Goal: Task Accomplishment & Management: Manage account settings

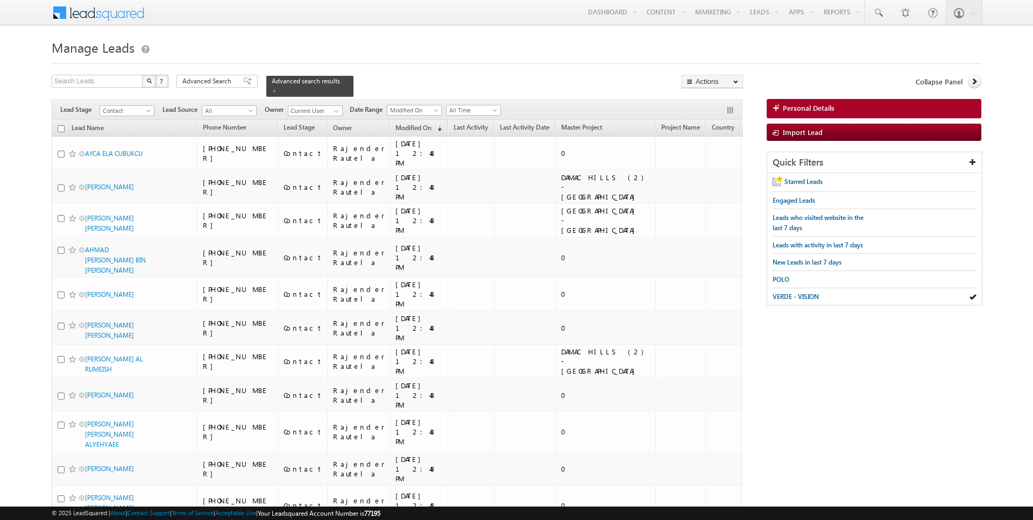
click at [59, 127] on input "checkbox" at bounding box center [61, 128] width 7 height 7
checkbox input "true"
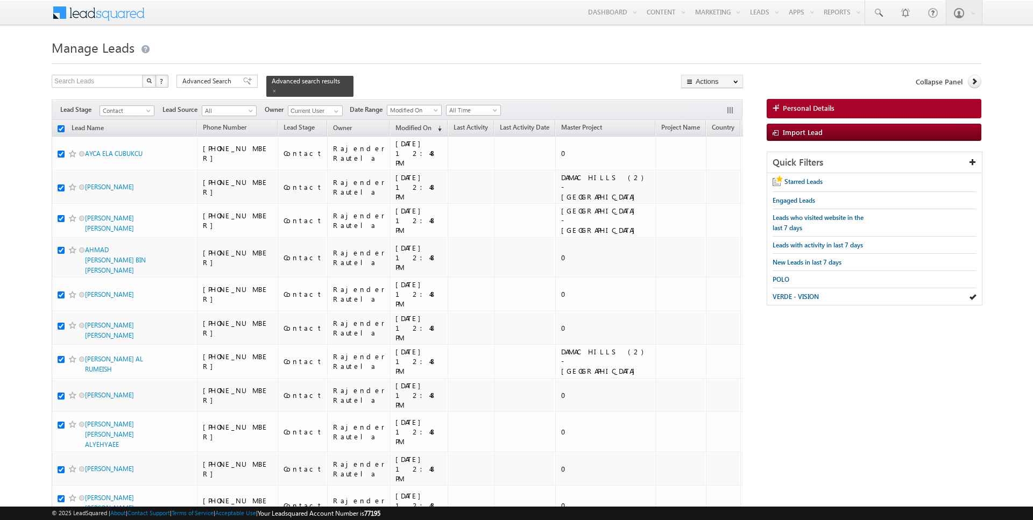
checkbox input "true"
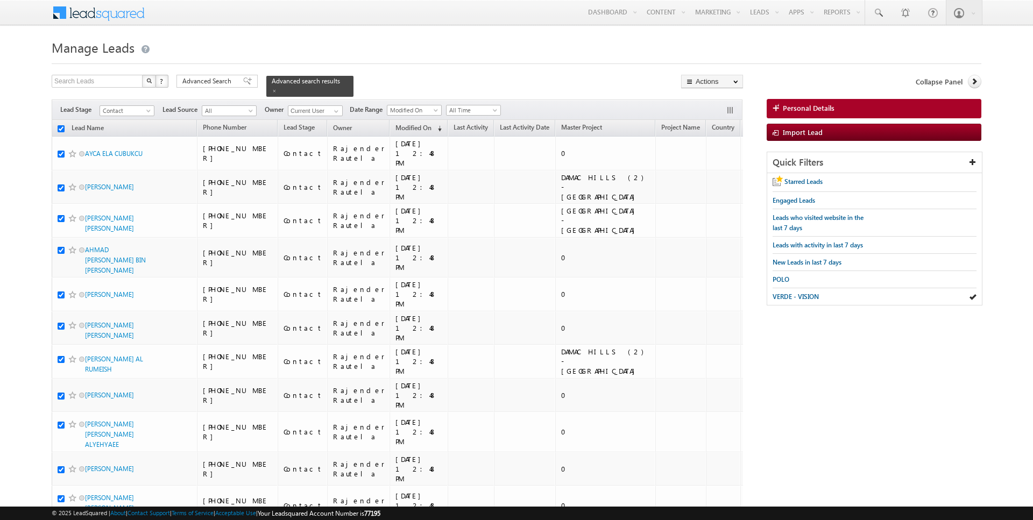
checkbox input "true"
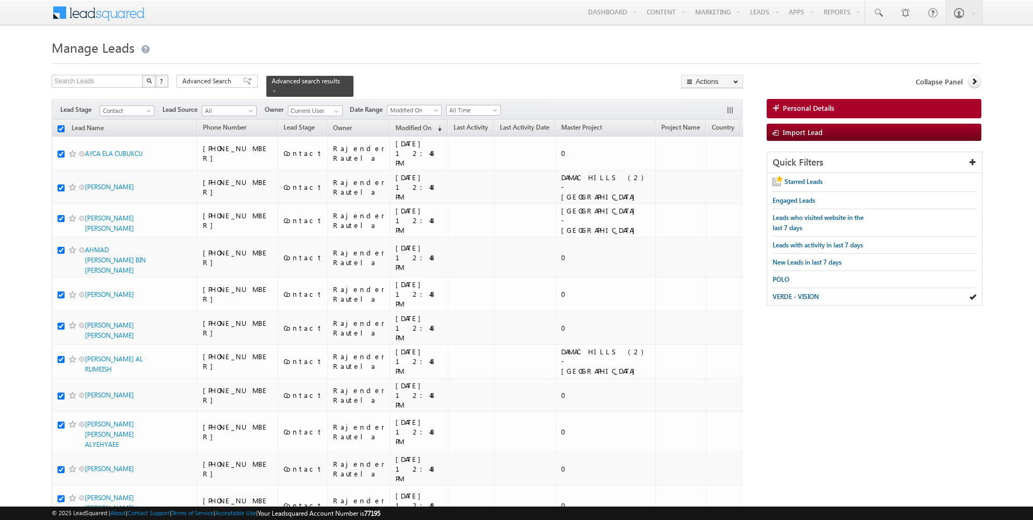
checkbox input "true"
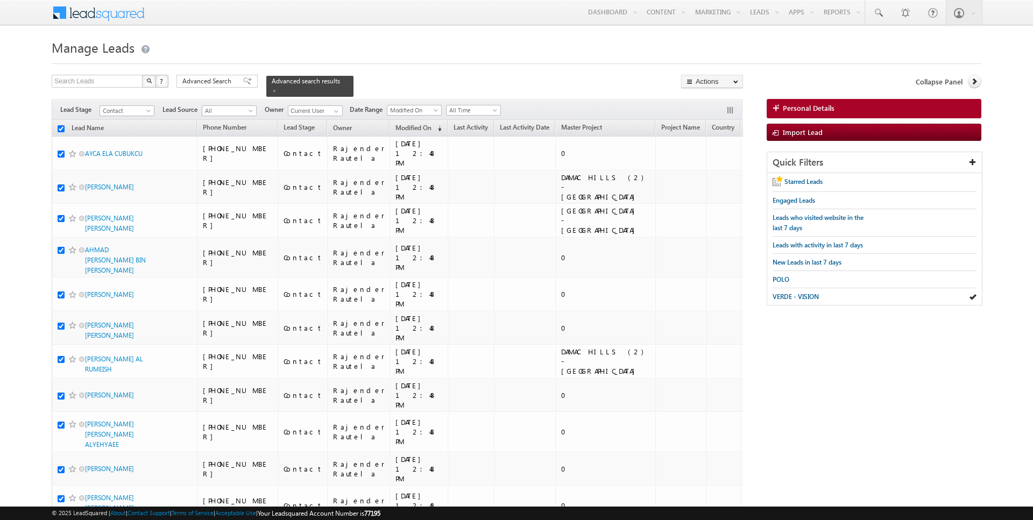
checkbox input "true"
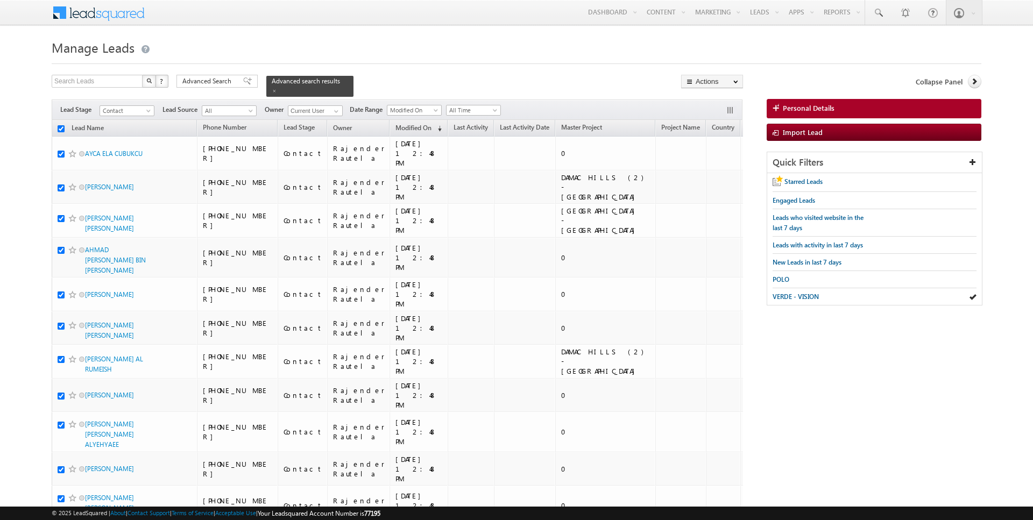
checkbox input "true"
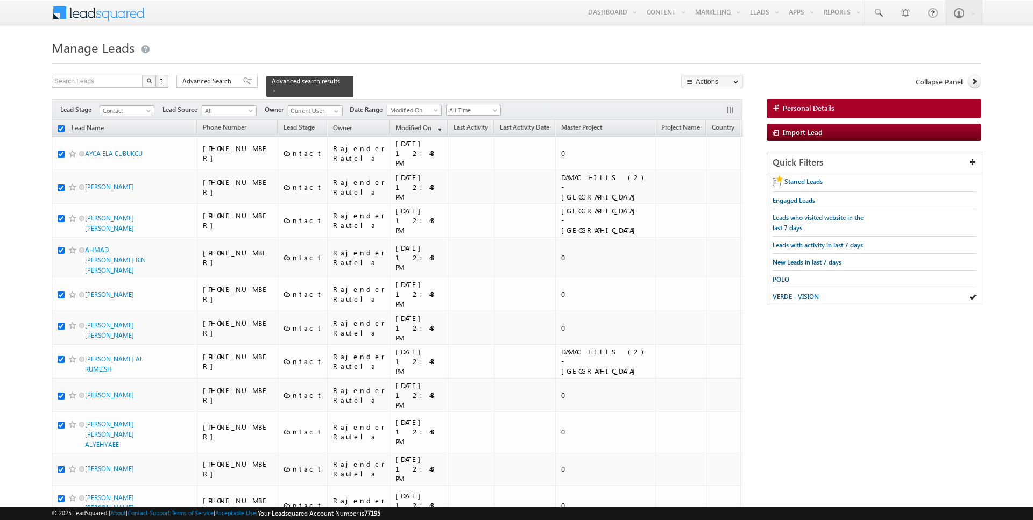
checkbox input "true"
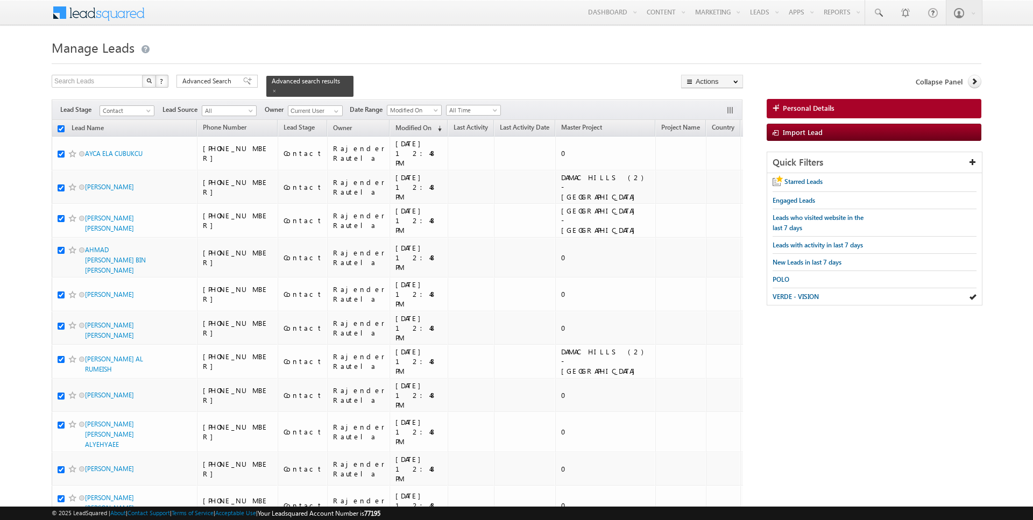
checkbox input "true"
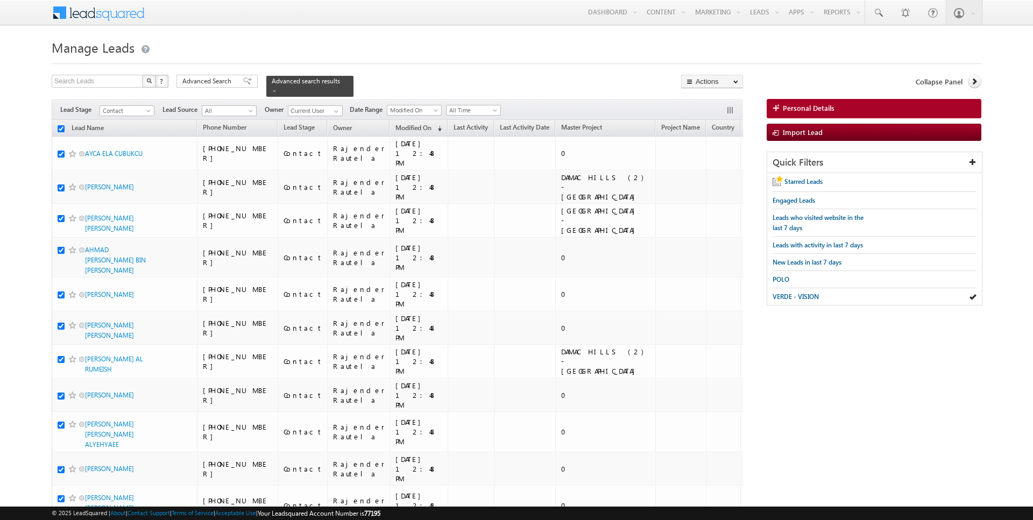
checkbox input "true"
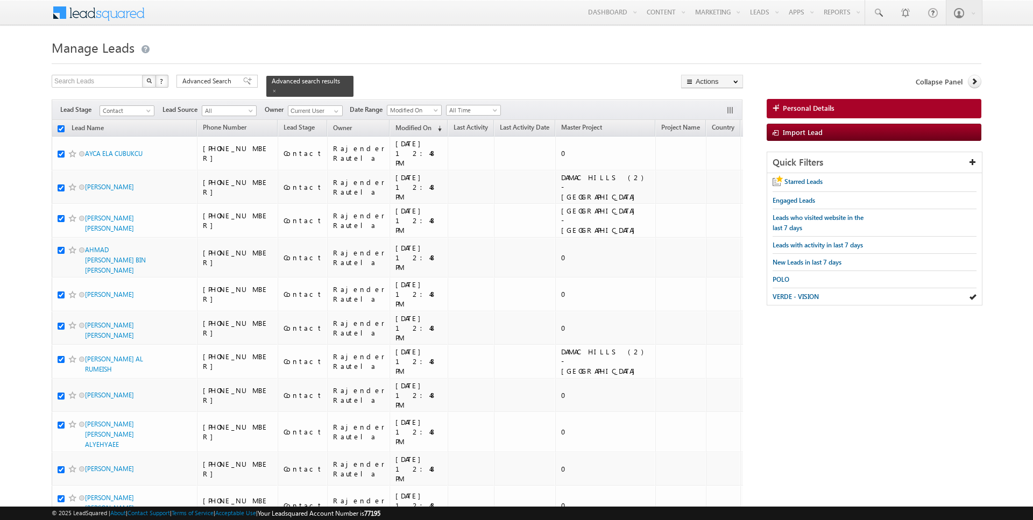
checkbox input "true"
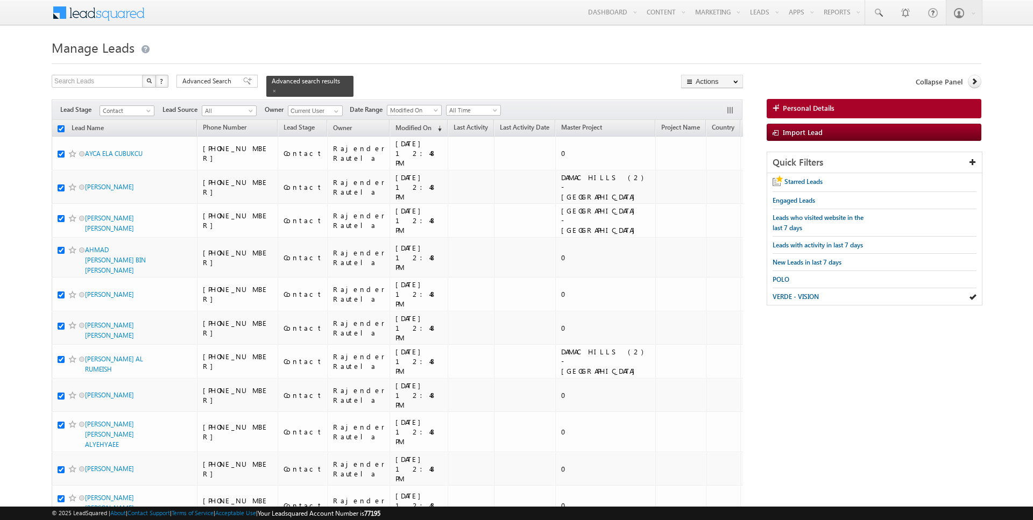
checkbox input "true"
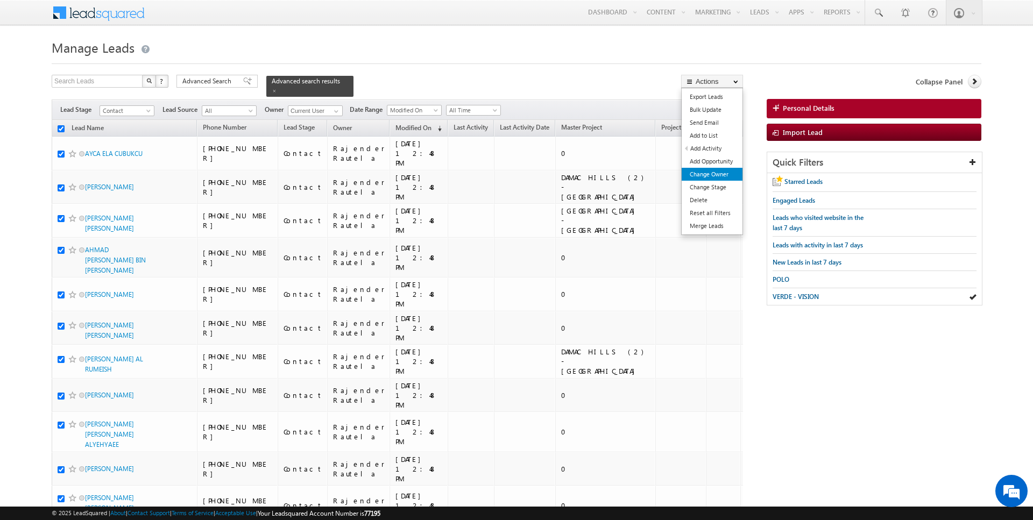
click at [716, 177] on link "Change Owner" at bounding box center [712, 174] width 61 height 13
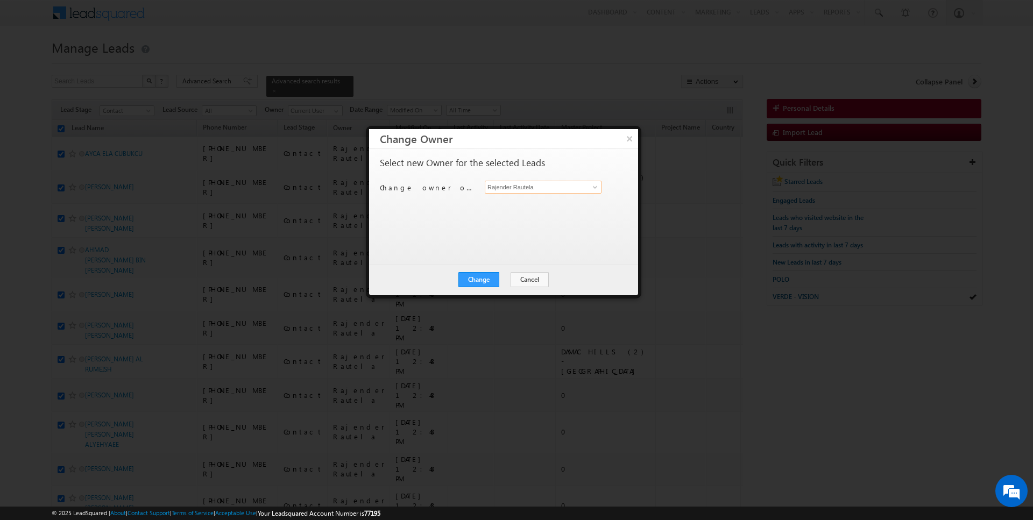
click at [521, 185] on input "Rajender Rautela" at bounding box center [543, 187] width 117 height 13
type input "AmanSingh Yadav"
click at [485, 286] on button "Change" at bounding box center [478, 279] width 41 height 15
click at [501, 280] on button "Close" at bounding box center [505, 279] width 34 height 15
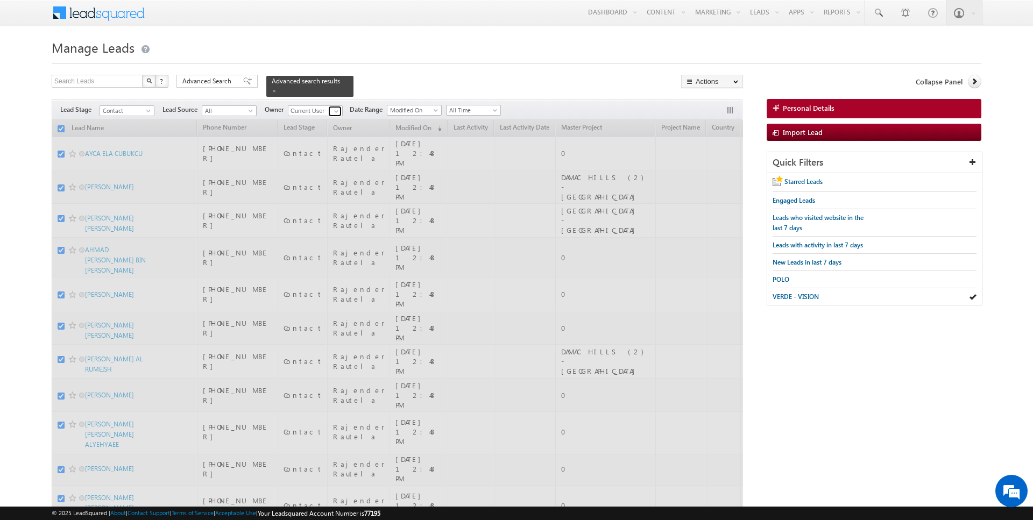
click at [337, 111] on span at bounding box center [336, 111] width 9 height 9
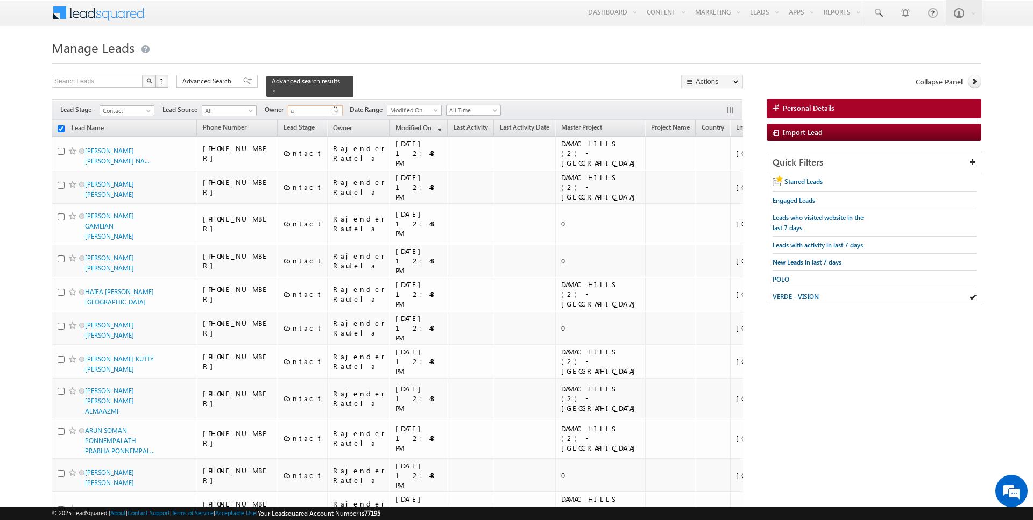
type input "am"
checkbox input "false"
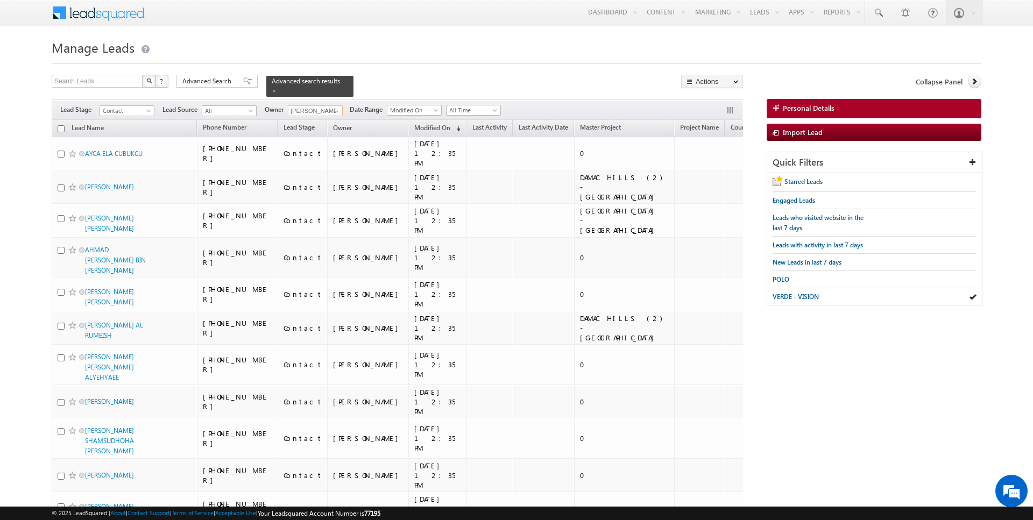
type input "AmanSingh Yadav"
click at [61, 127] on input "checkbox" at bounding box center [61, 128] width 7 height 7
checkbox input "true"
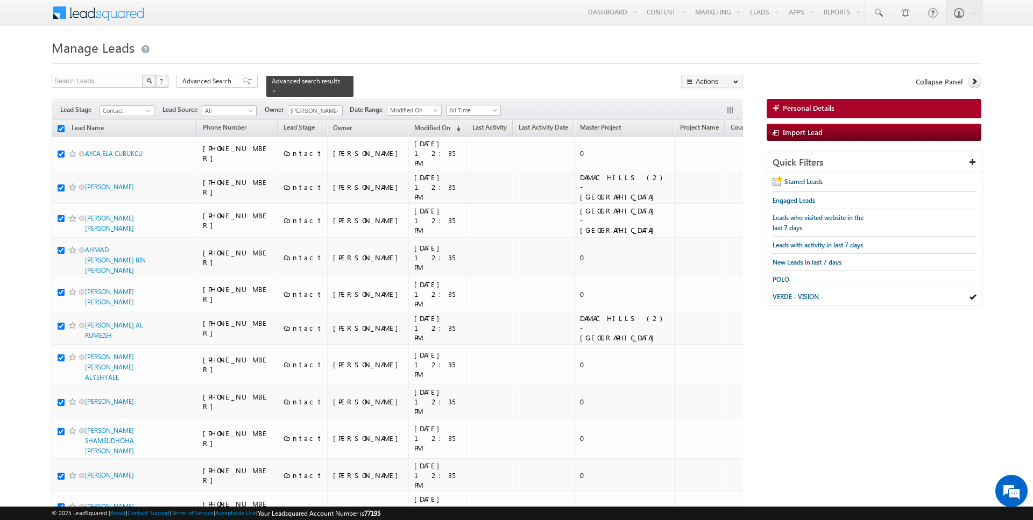
checkbox input "true"
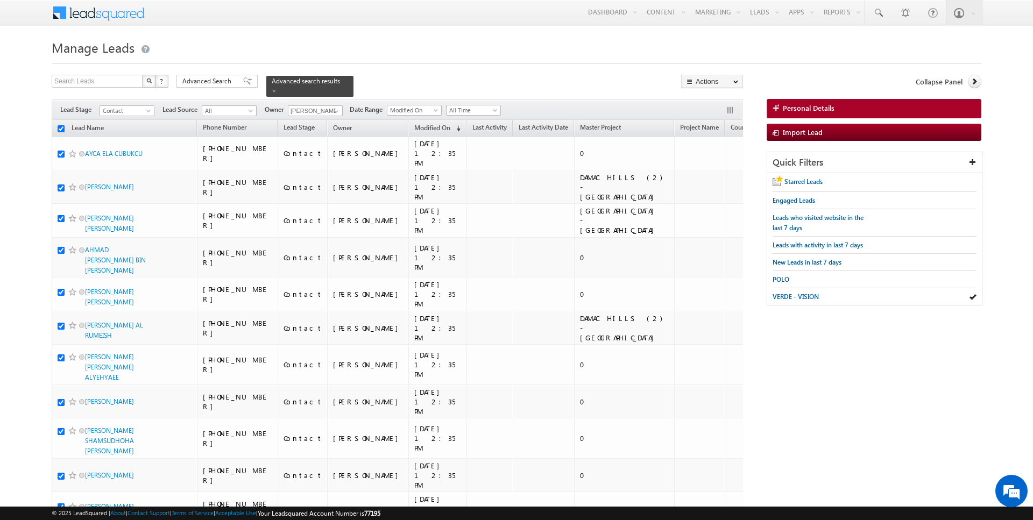
checkbox input "true"
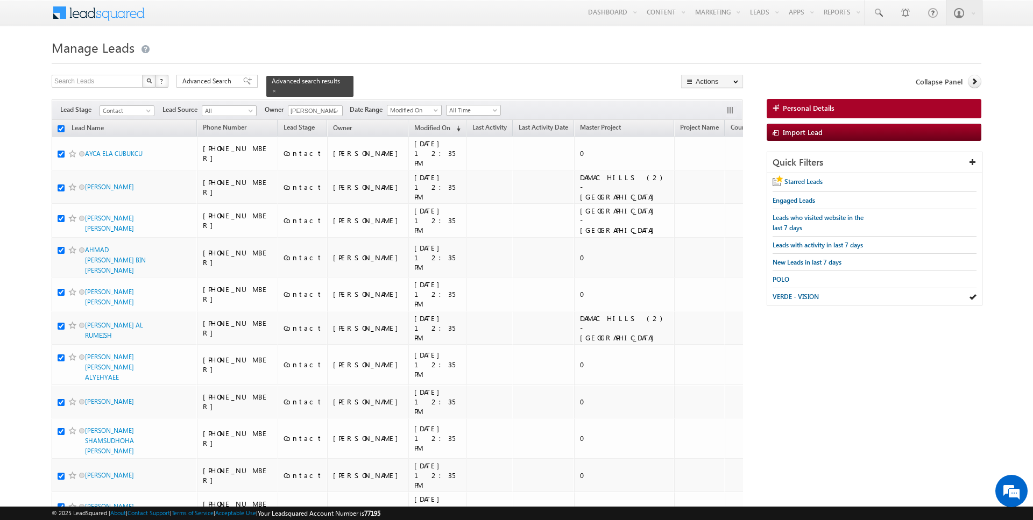
checkbox input "true"
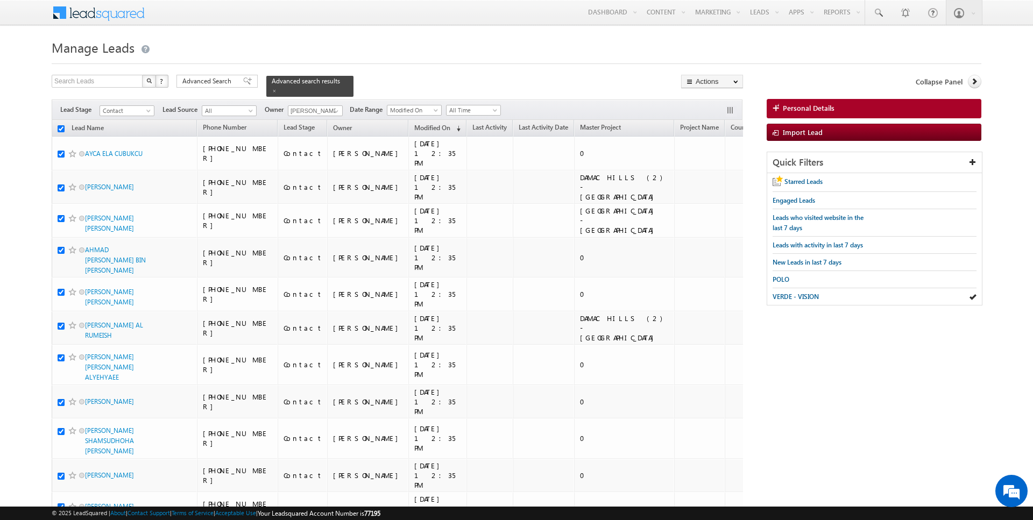
checkbox input "true"
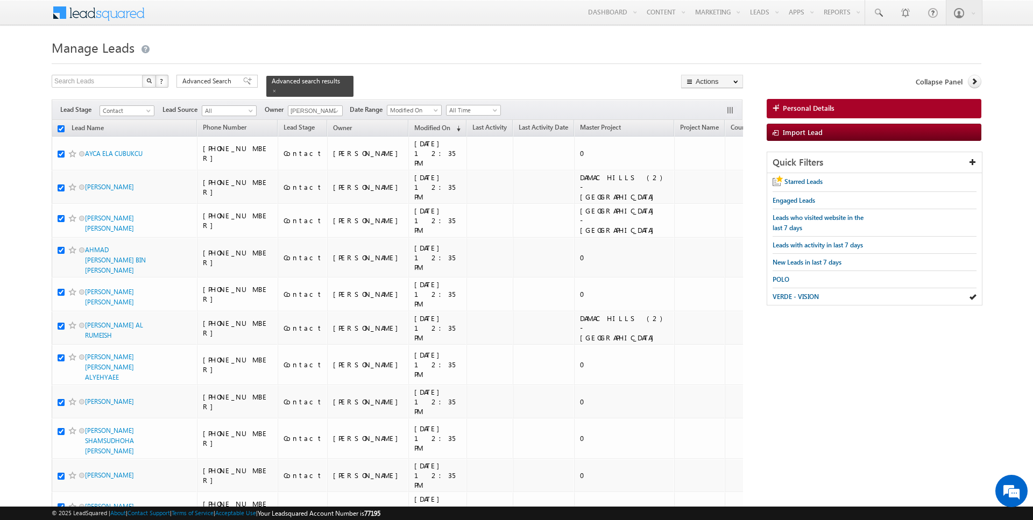
checkbox input "true"
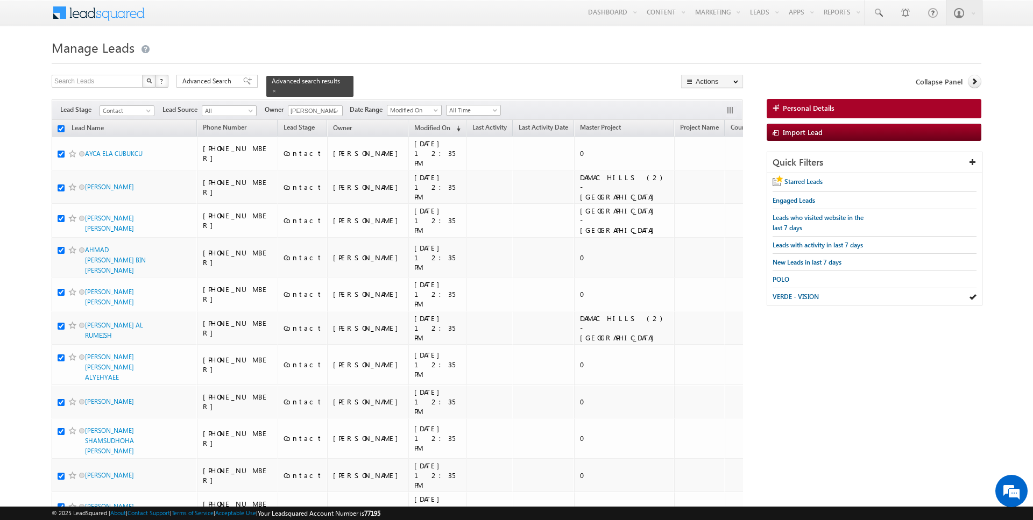
checkbox input "true"
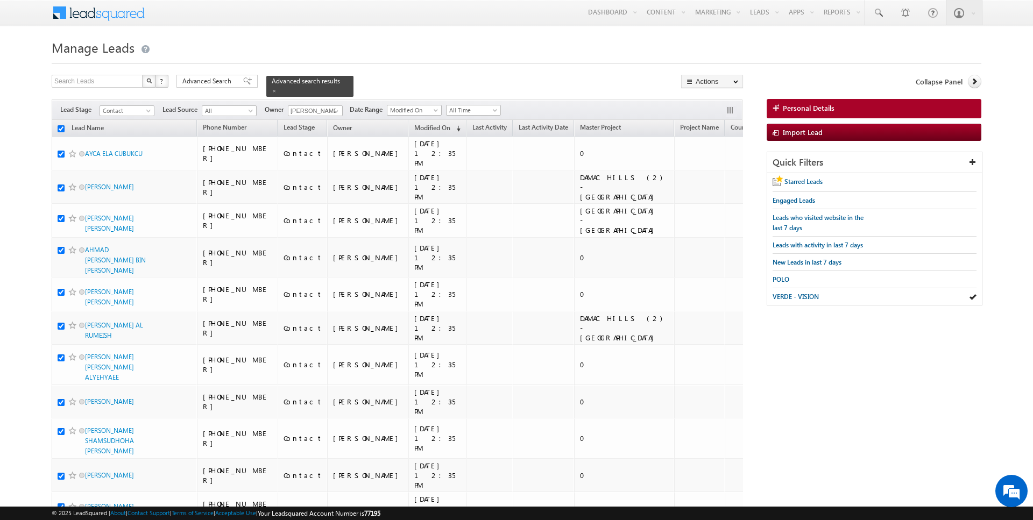
checkbox input "true"
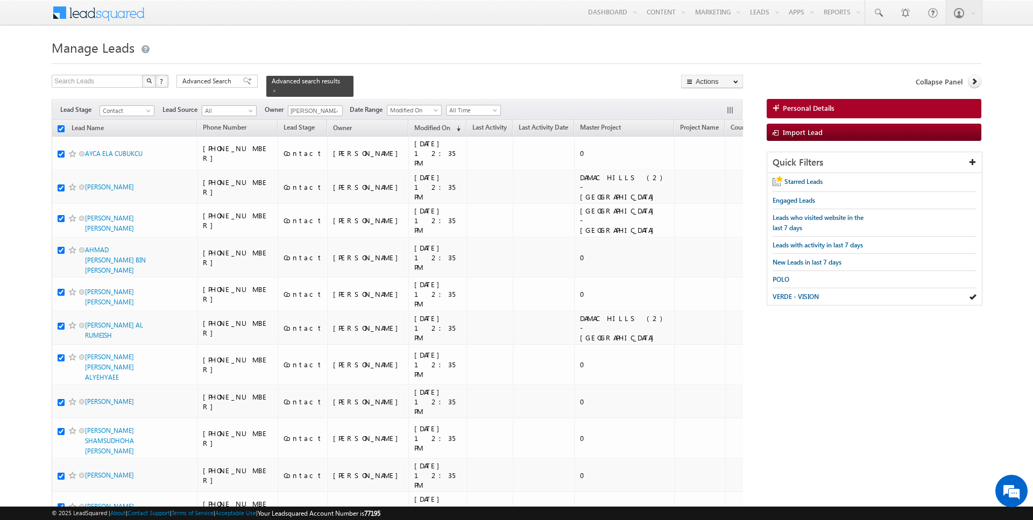
checkbox input "true"
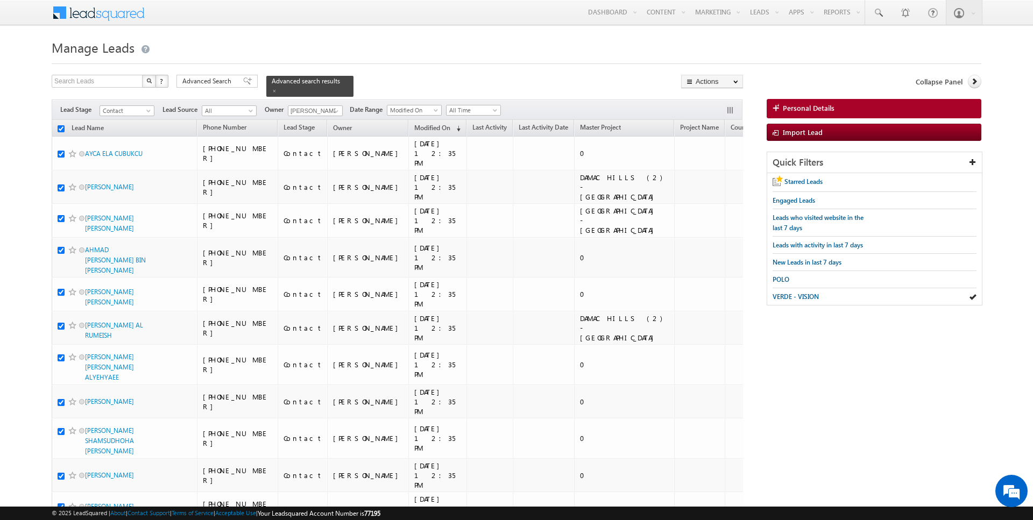
checkbox input "true"
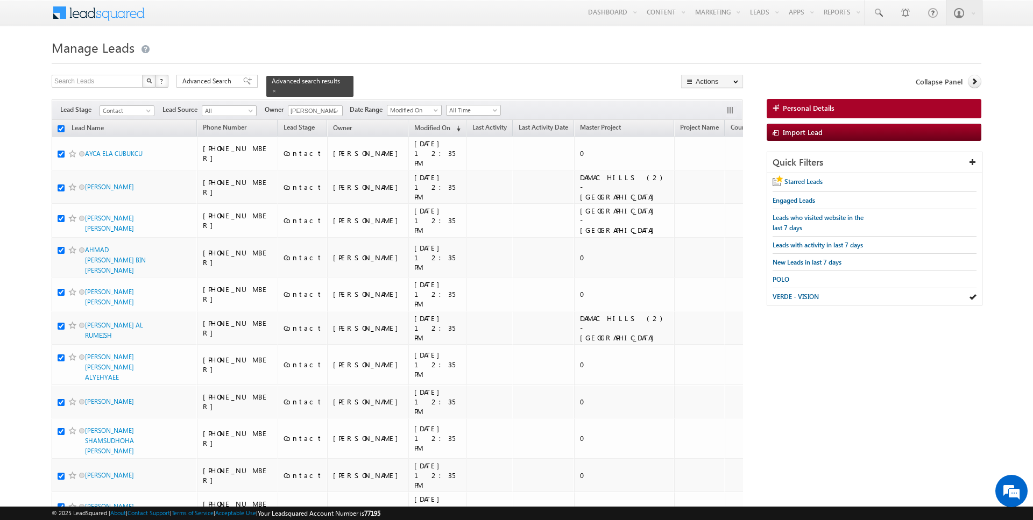
checkbox input "true"
click at [718, 169] on link "Change Owner" at bounding box center [712, 174] width 61 height 13
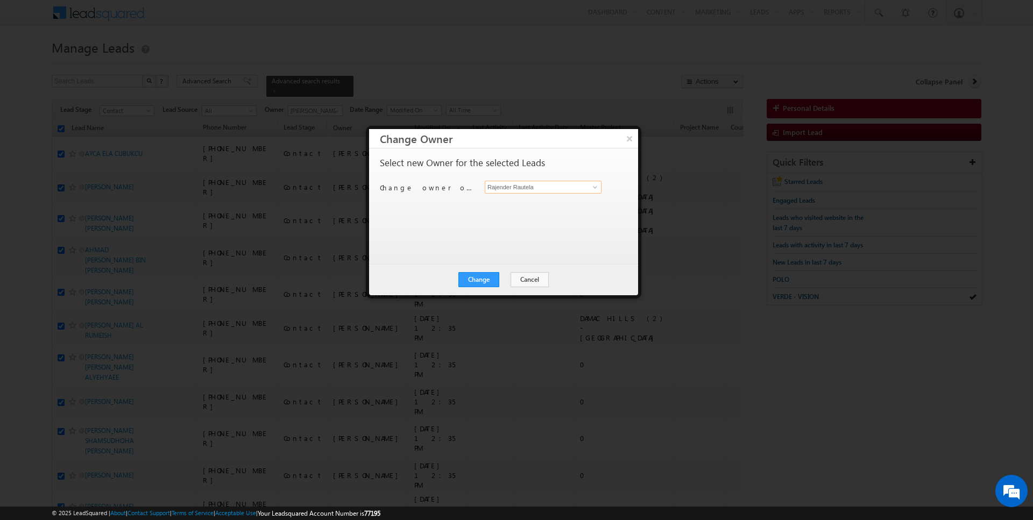
click at [504, 187] on input "Rajender Rautela" at bounding box center [543, 187] width 117 height 13
type input "Janamjay Sharma"
click at [484, 280] on button "Change" at bounding box center [478, 279] width 41 height 15
click at [508, 280] on button "Close" at bounding box center [505, 279] width 34 height 15
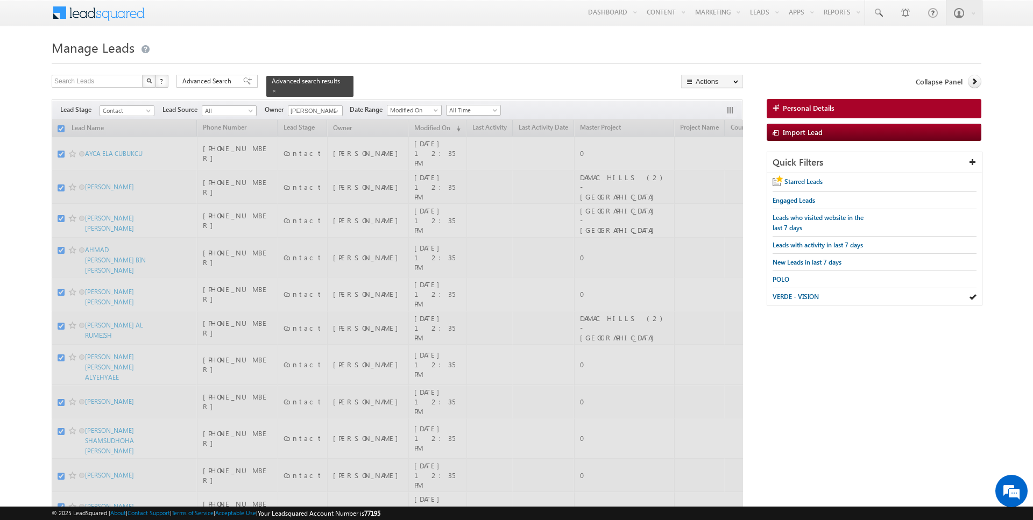
checkbox input "false"
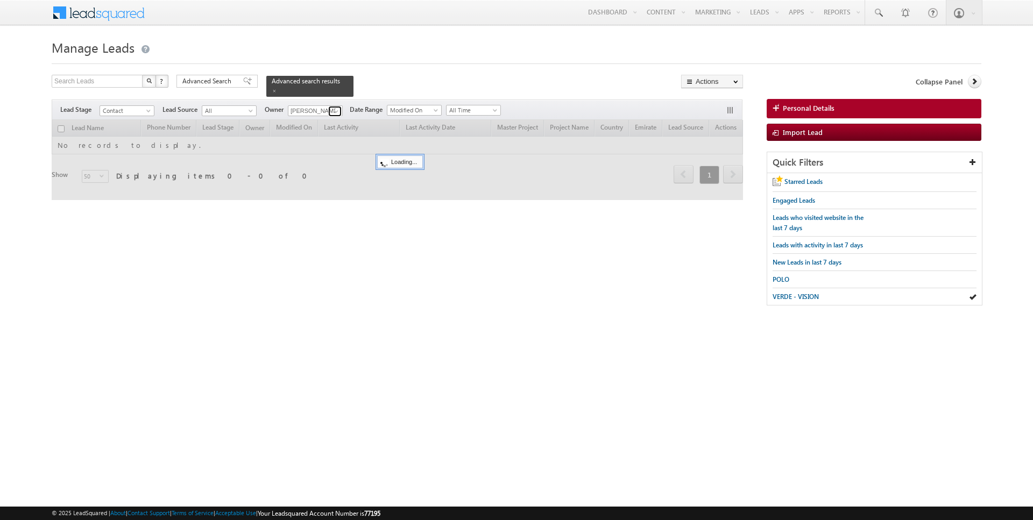
click at [338, 112] on link at bounding box center [334, 111] width 13 height 11
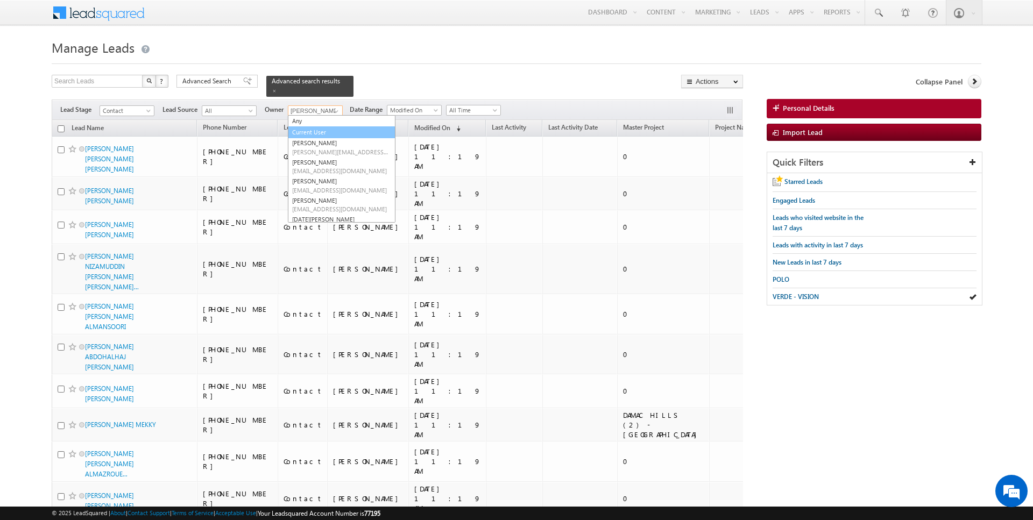
click at [315, 126] on link "Current User" at bounding box center [342, 132] width 108 height 12
type input "Current User"
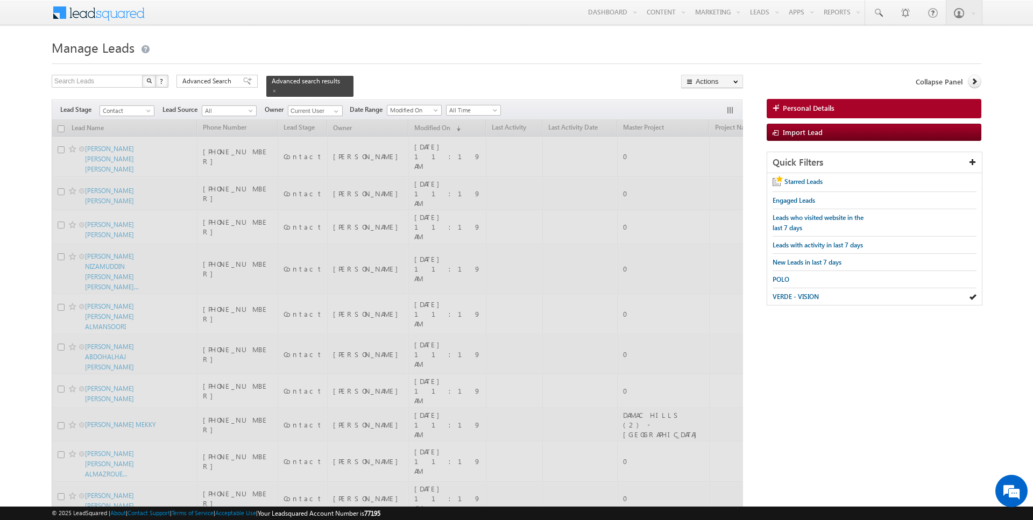
click at [430, 63] on div at bounding box center [517, 60] width 930 height 7
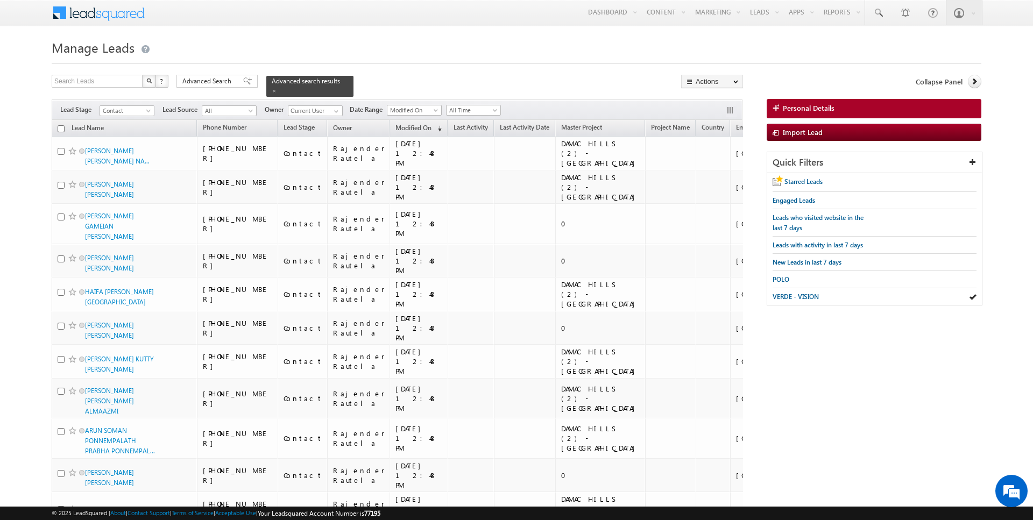
click at [60, 128] on input "checkbox" at bounding box center [61, 128] width 7 height 7
checkbox input "true"
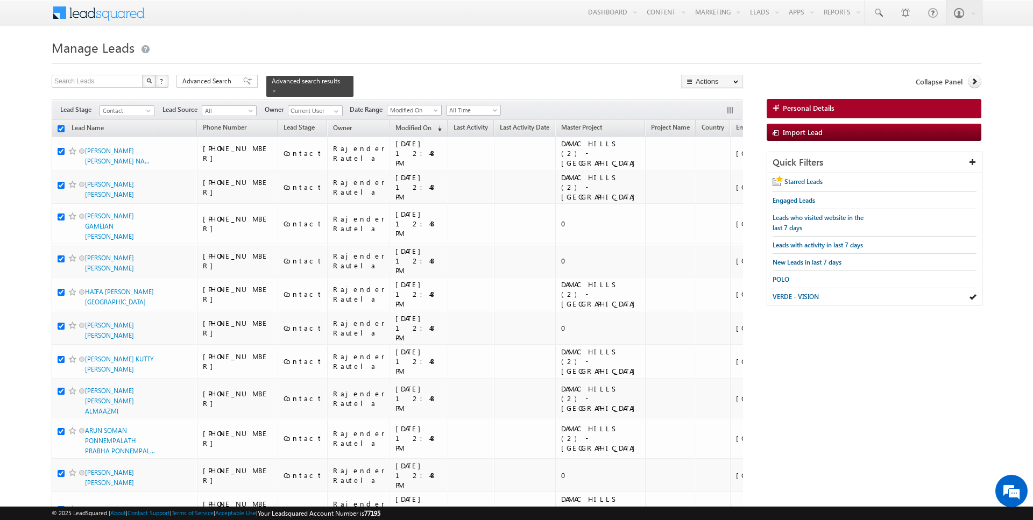
checkbox input "true"
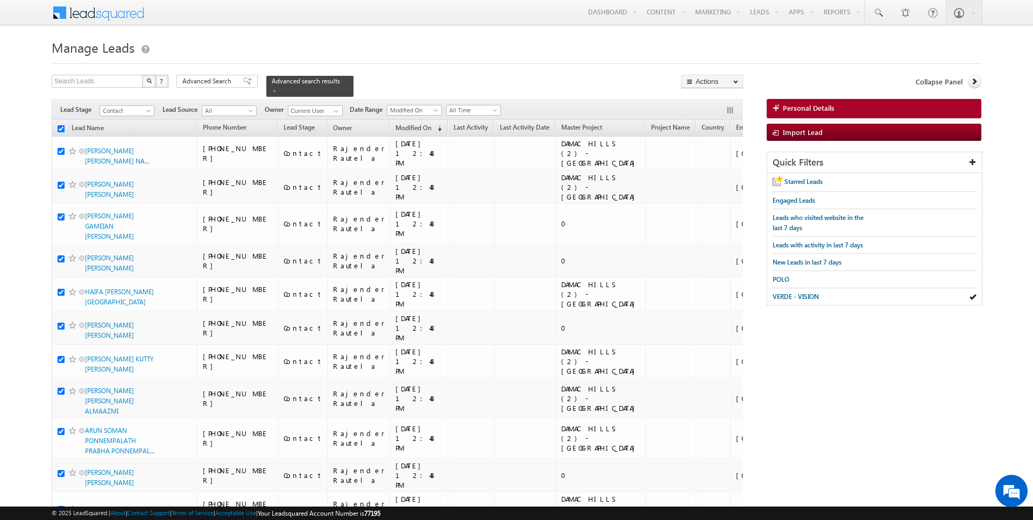
checkbox input "true"
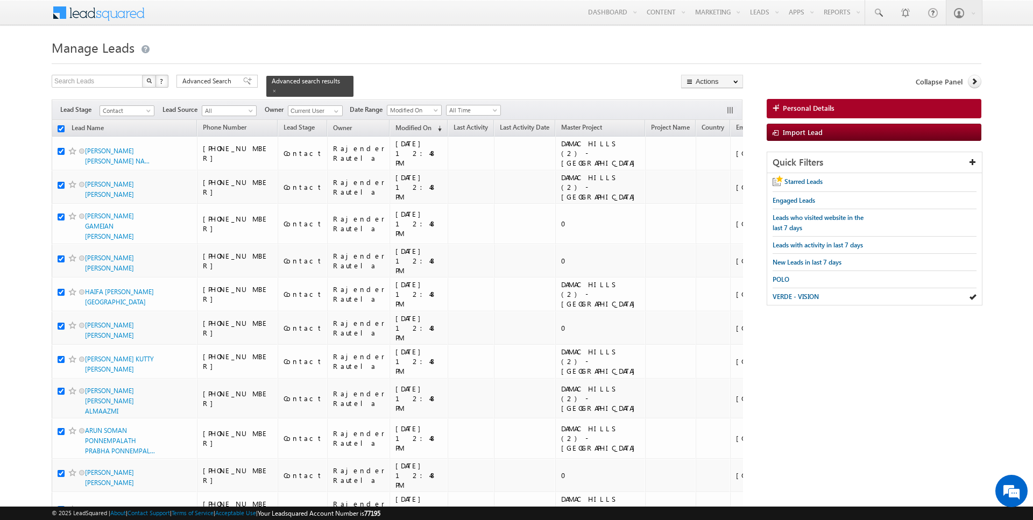
checkbox input "true"
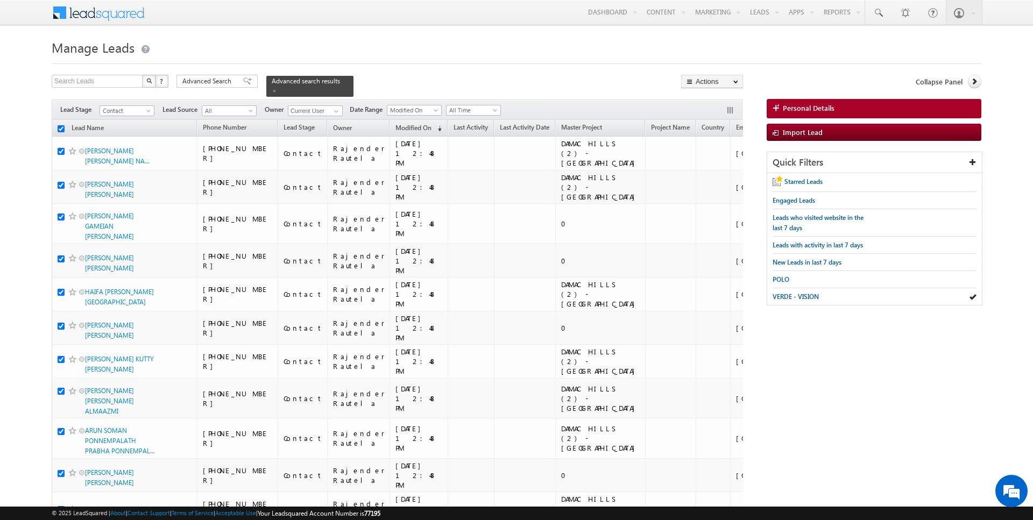
checkbox input "true"
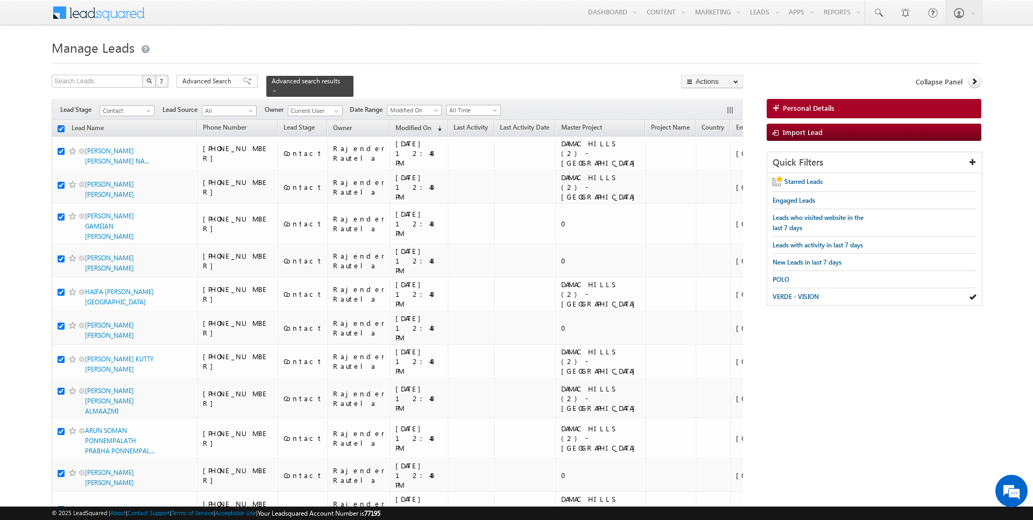
checkbox input "true"
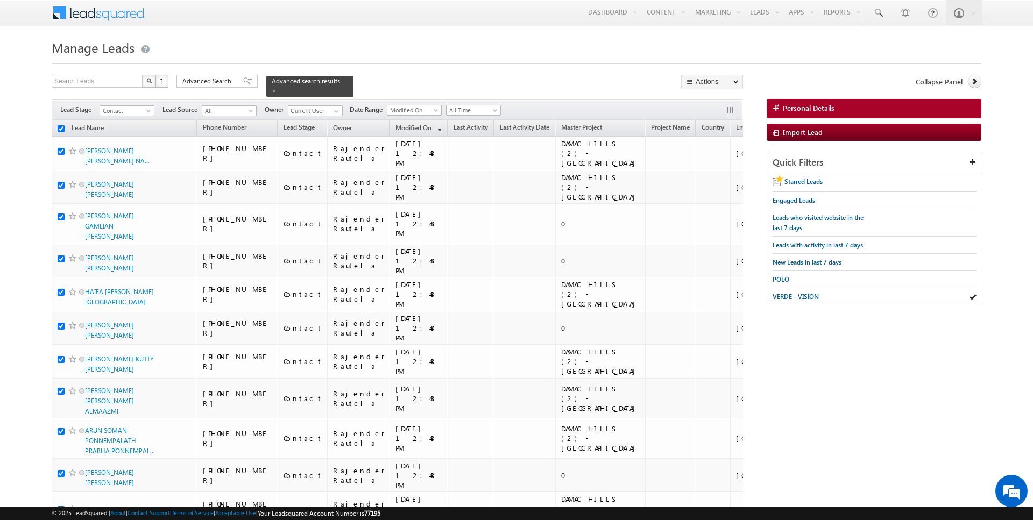
checkbox input "true"
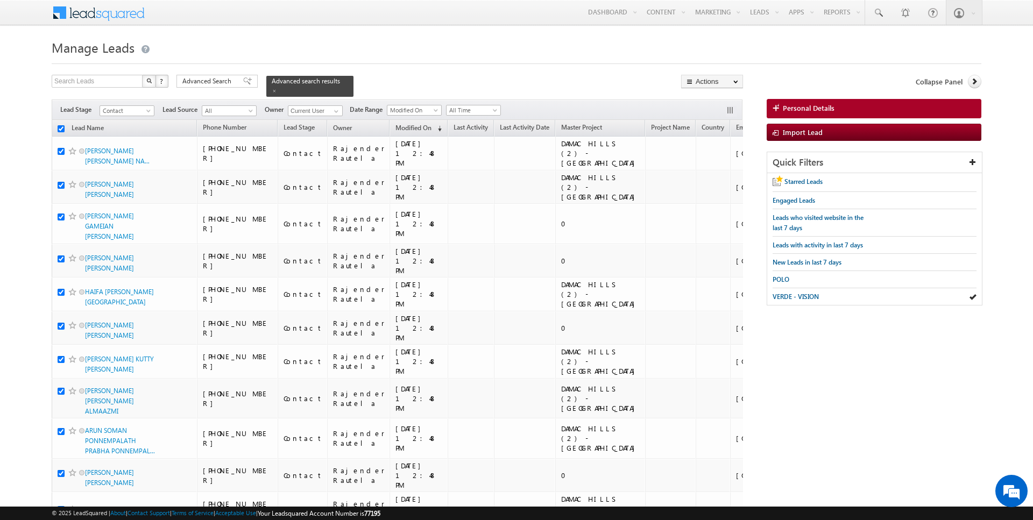
checkbox input "true"
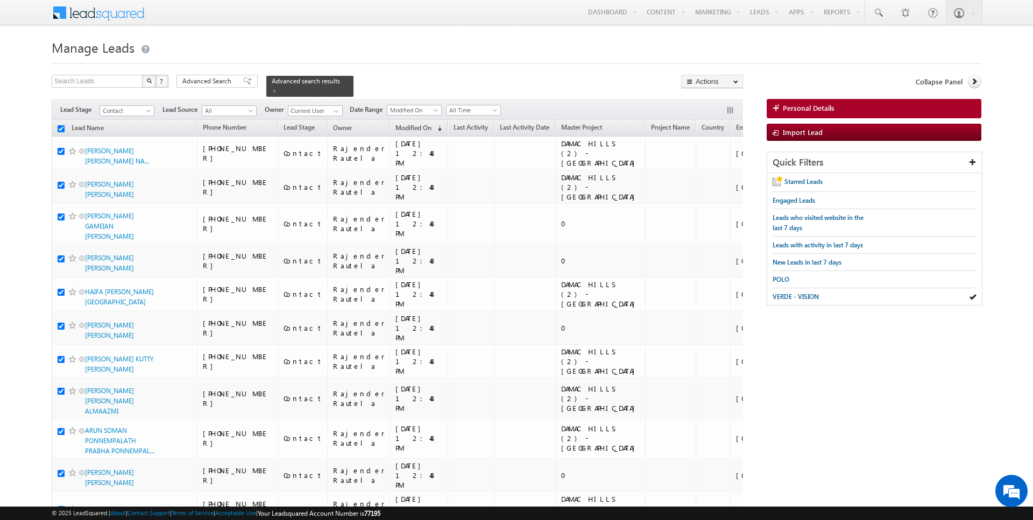
checkbox input "true"
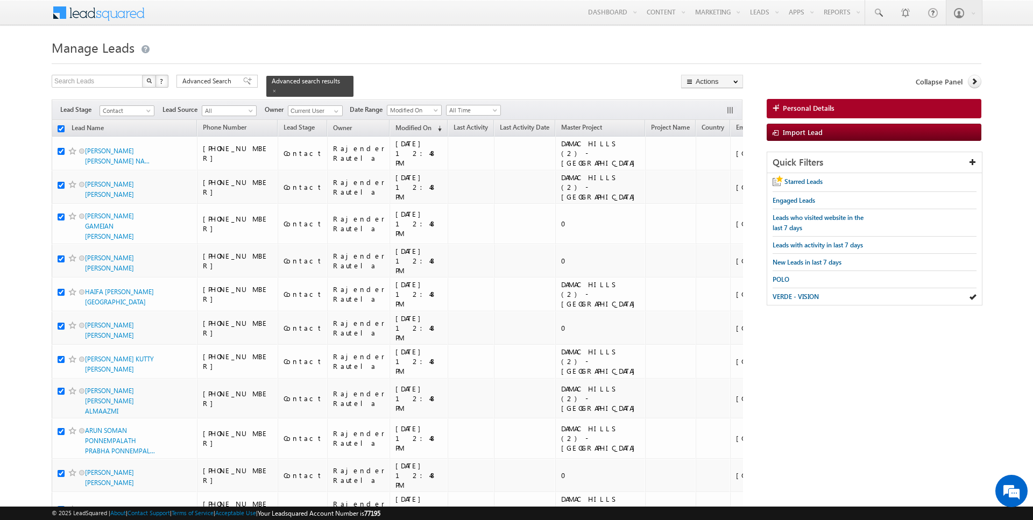
checkbox input "true"
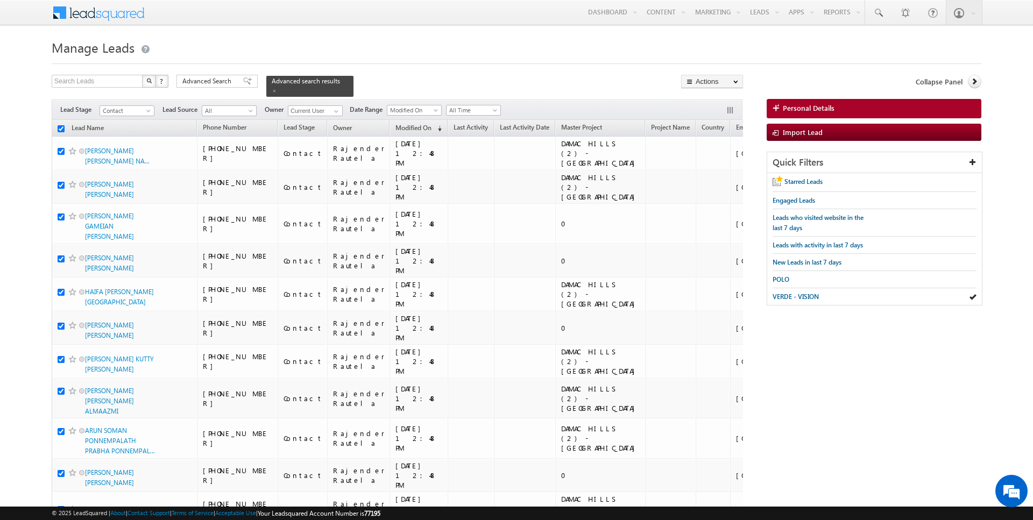
checkbox input "true"
click at [709, 173] on link "Change Owner" at bounding box center [712, 174] width 61 height 13
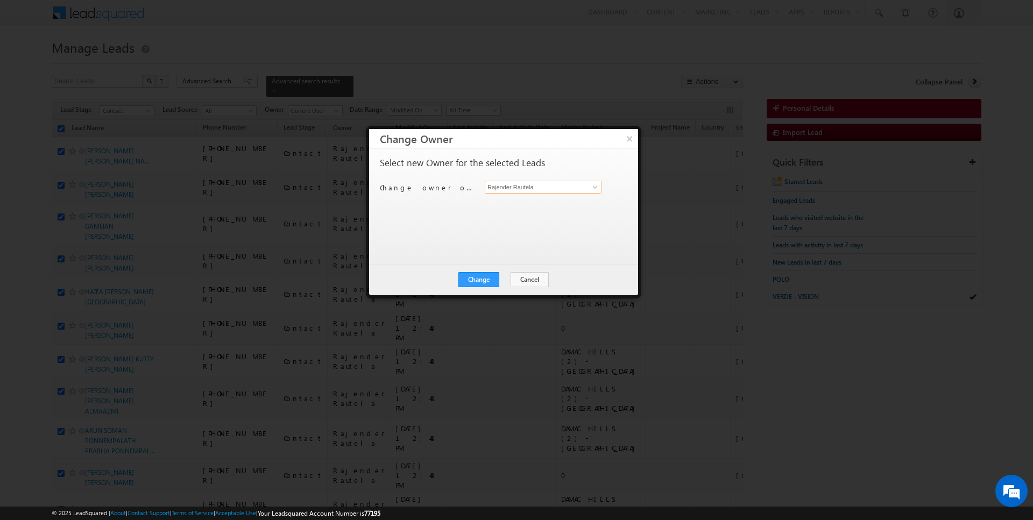
click at [518, 181] on input "Rajender Rautela" at bounding box center [543, 187] width 117 height 13
type input "[PERSON_NAME]"
click at [487, 278] on button "Change" at bounding box center [478, 279] width 41 height 15
click at [506, 272] on button "Close" at bounding box center [505, 279] width 34 height 15
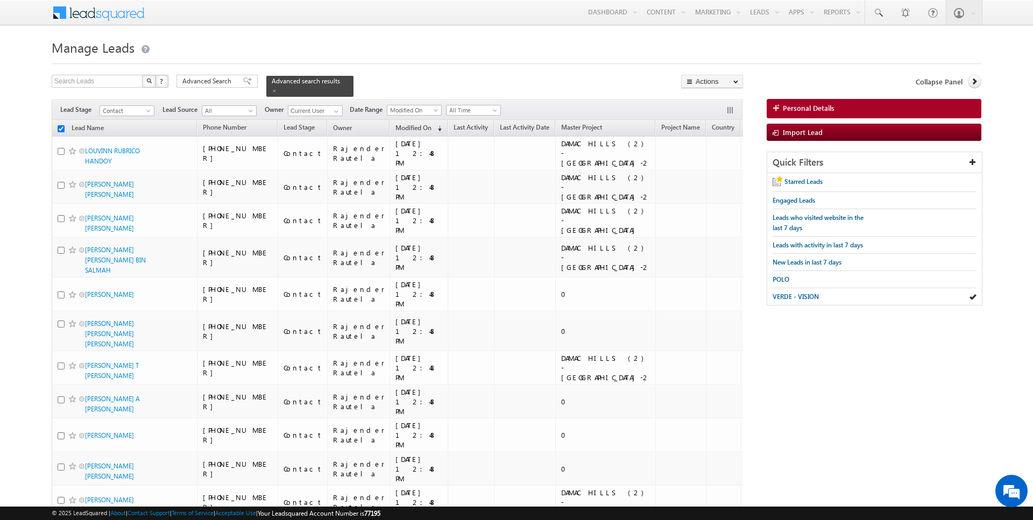
checkbox input "false"
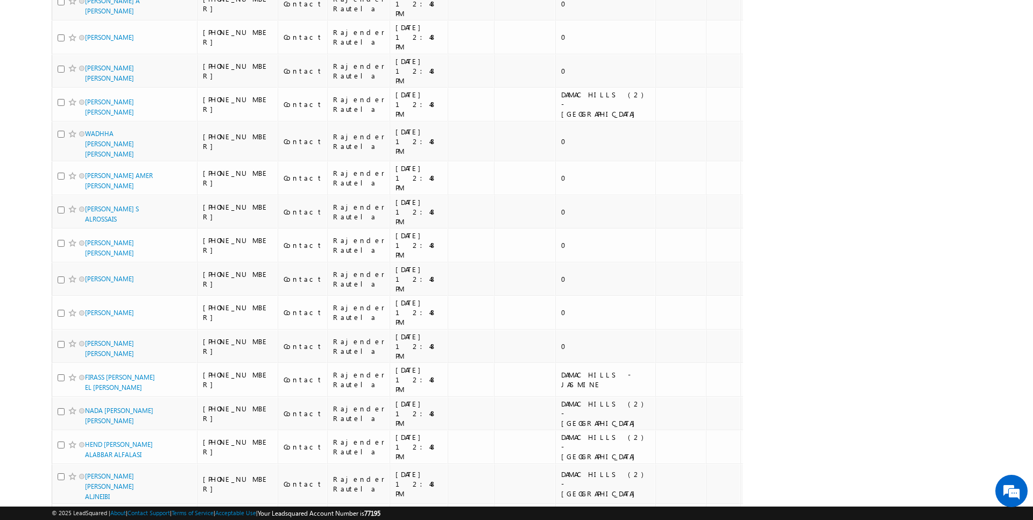
scroll to position [1010, 0]
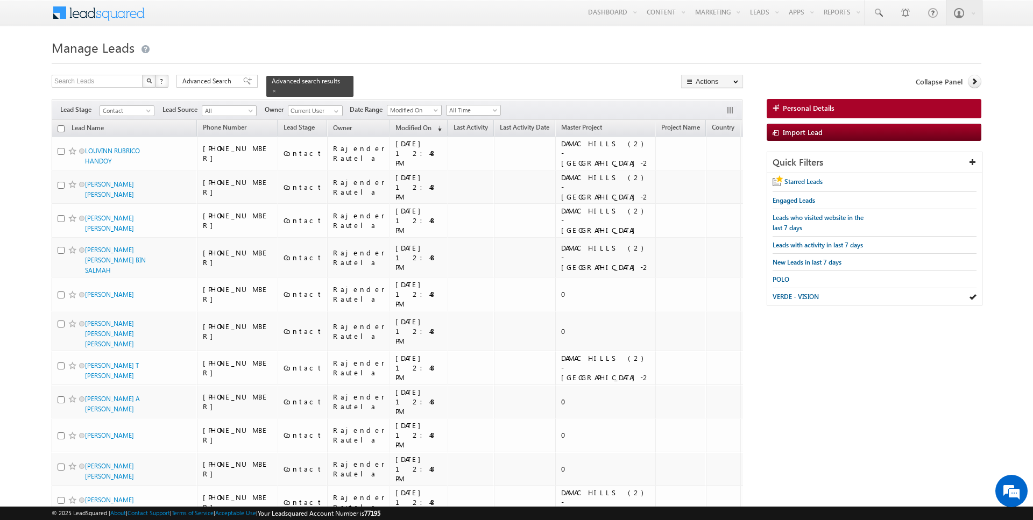
click at [61, 129] on input "checkbox" at bounding box center [61, 128] width 7 height 7
checkbox input "true"
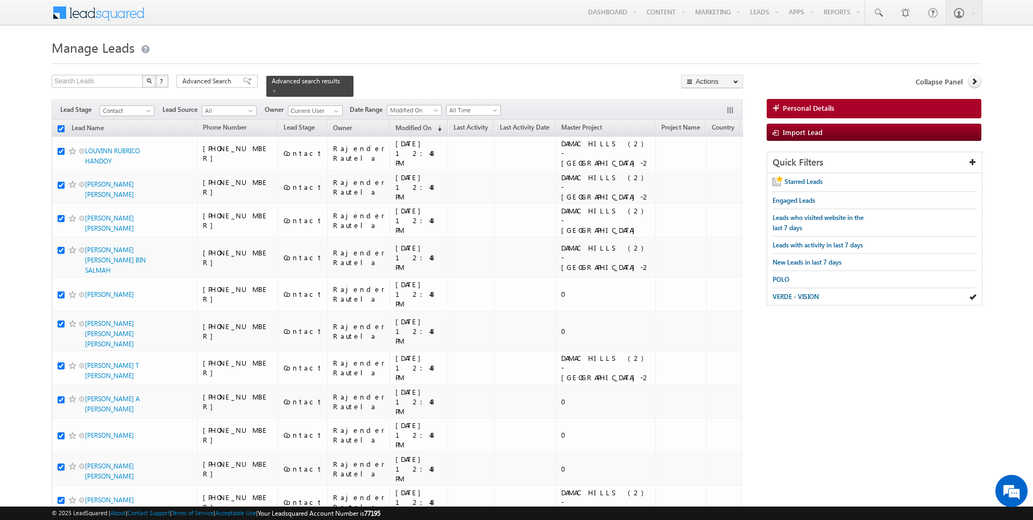
checkbox input "true"
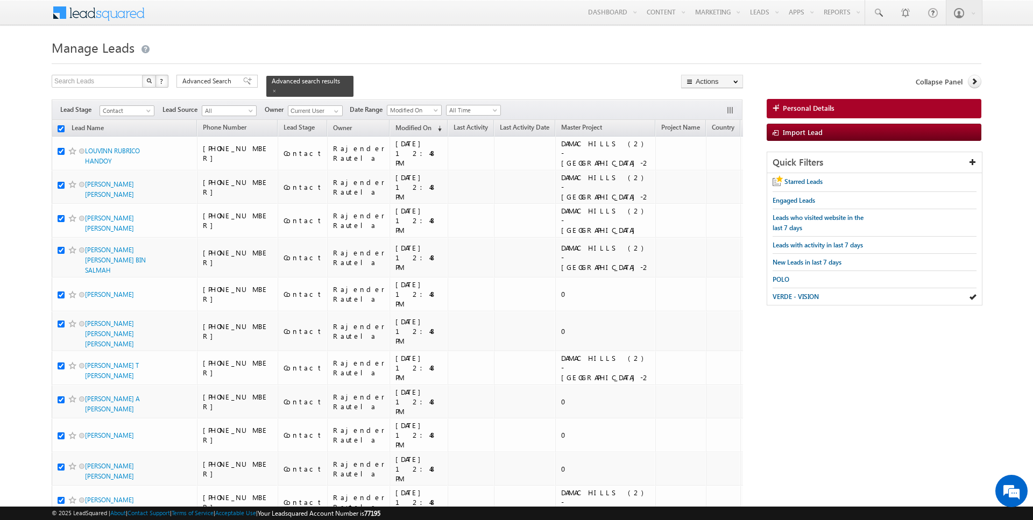
checkbox input "true"
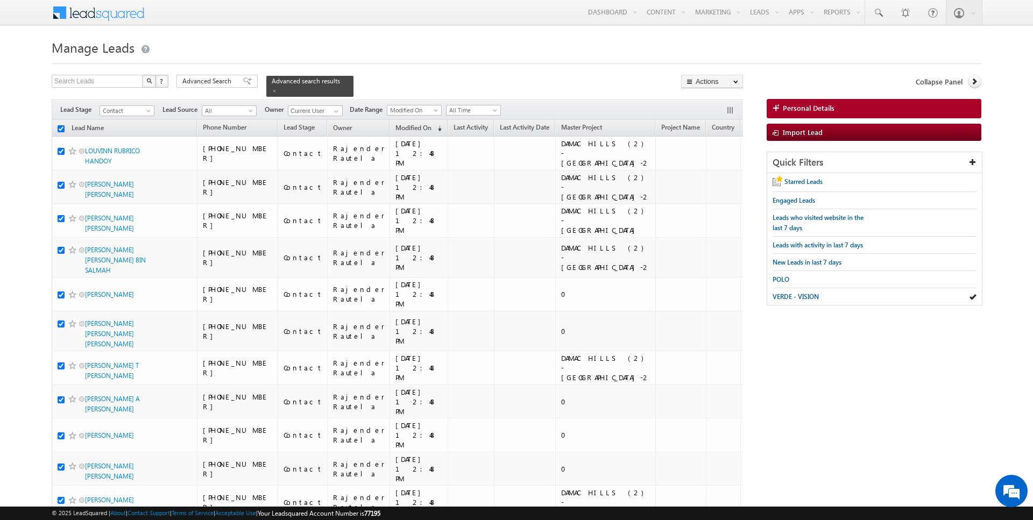
checkbox input "true"
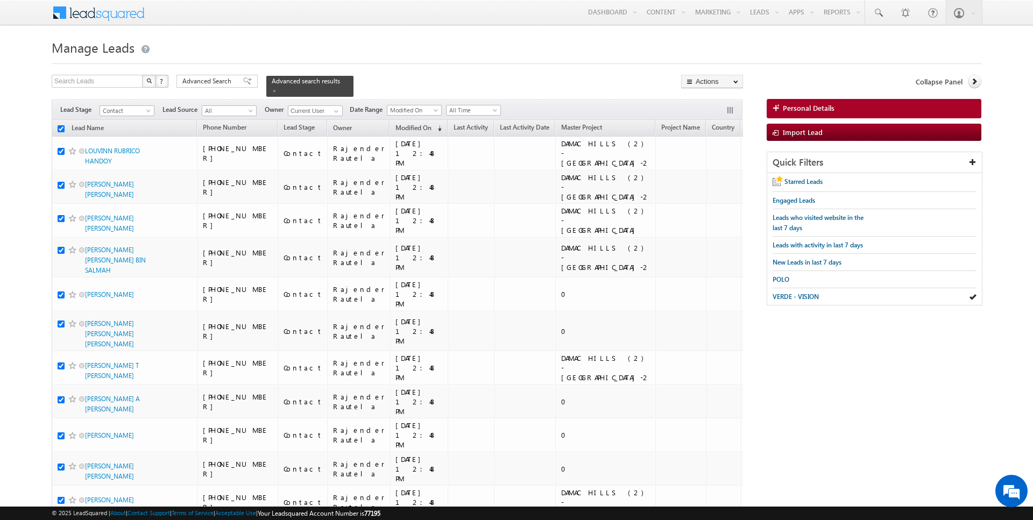
checkbox input "true"
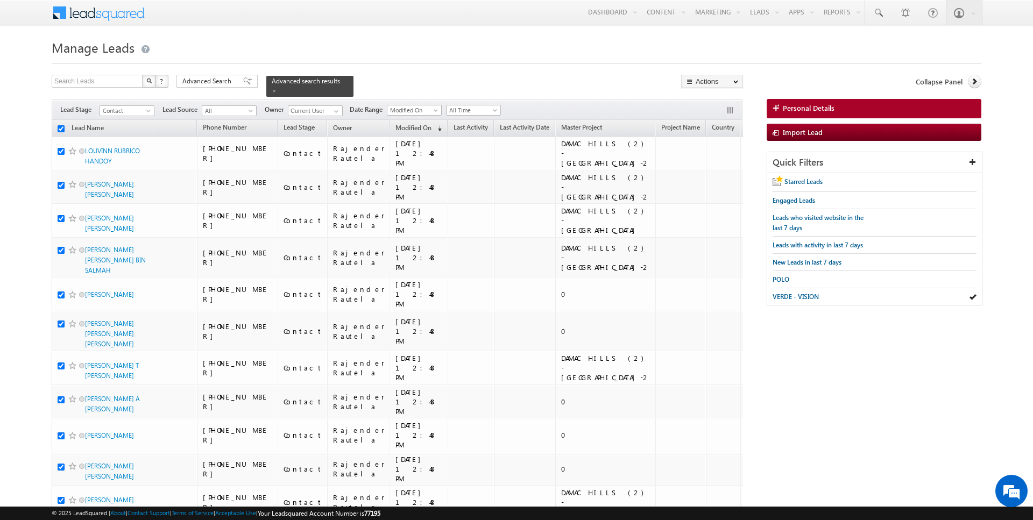
checkbox input "true"
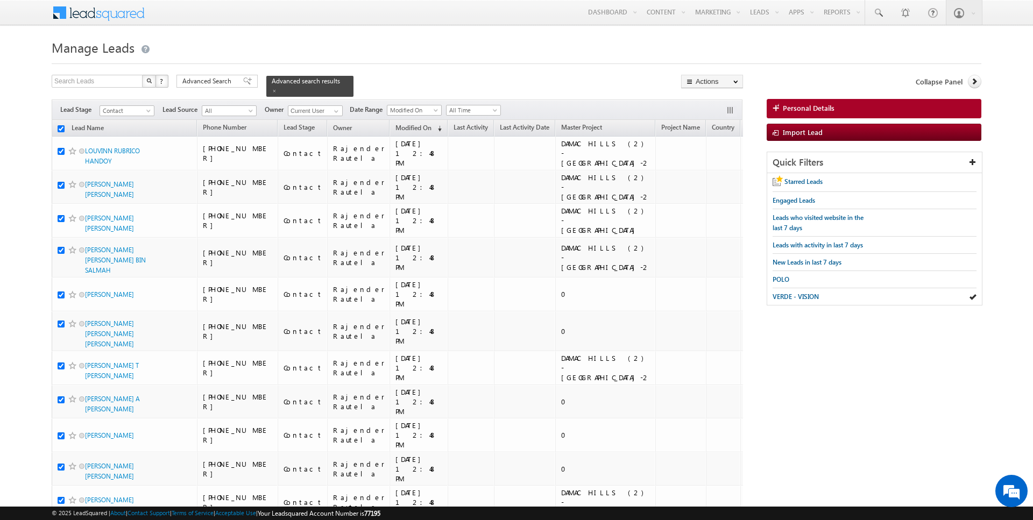
checkbox input "true"
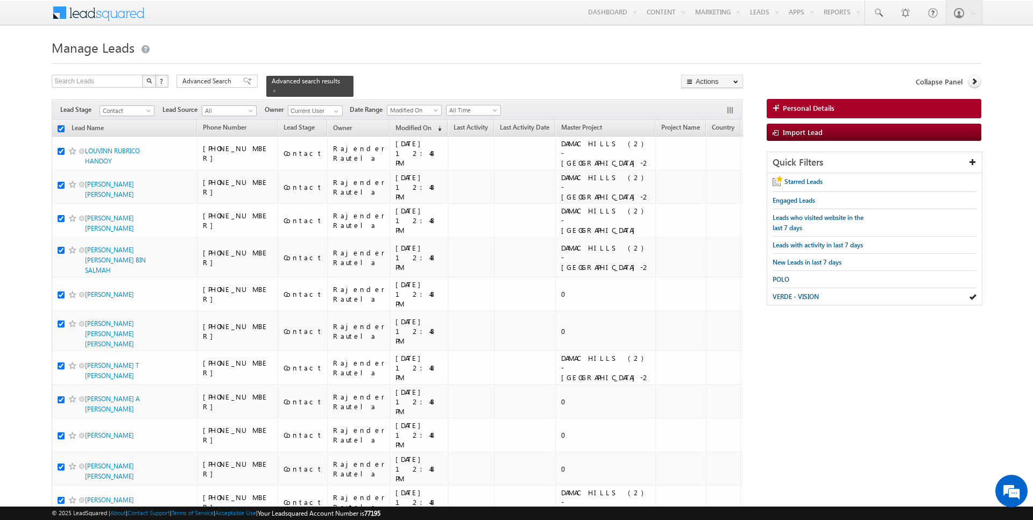
checkbox input "true"
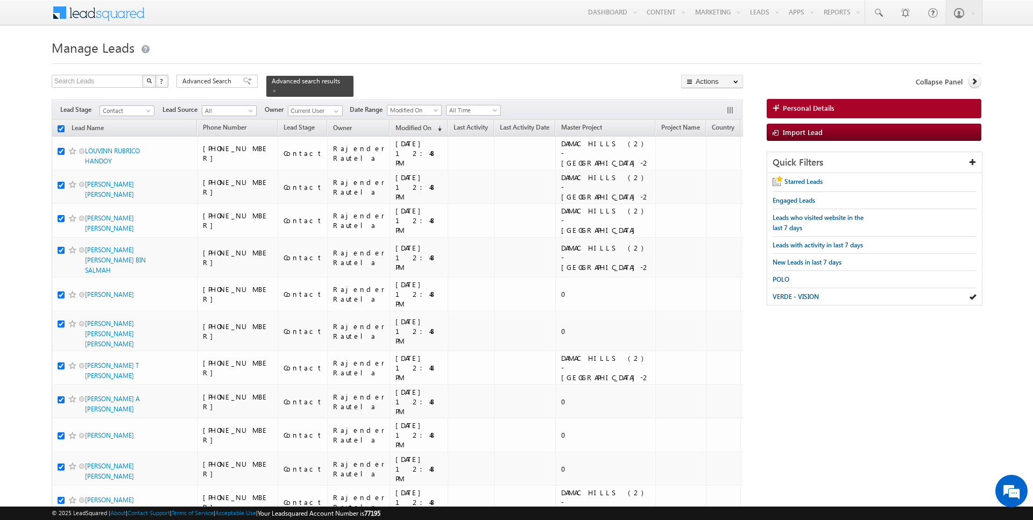
checkbox input "true"
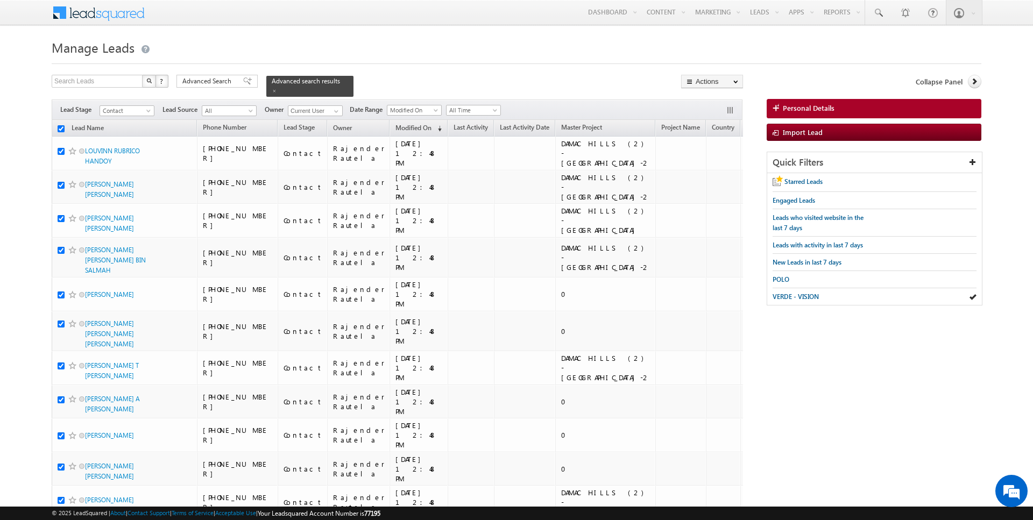
checkbox input "true"
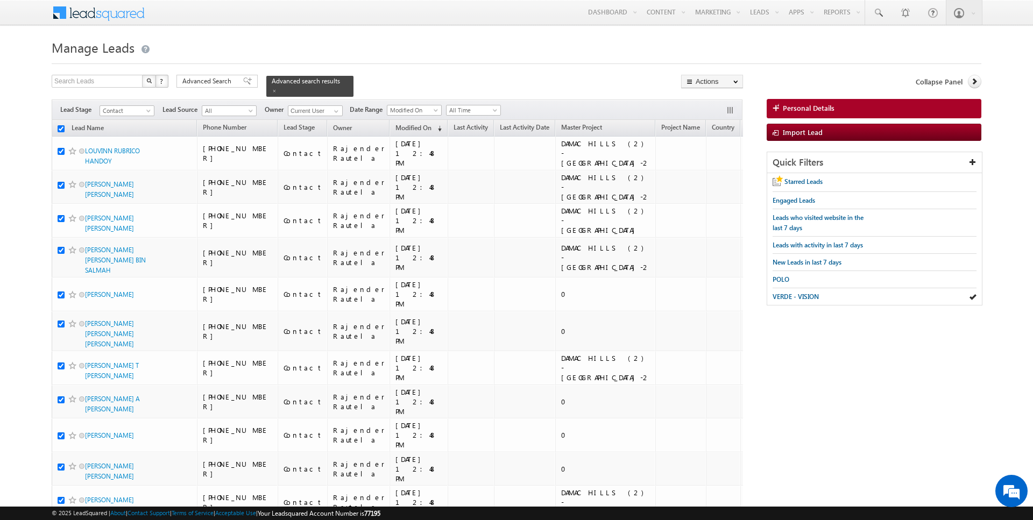
checkbox input "true"
click at [717, 176] on link "Change Owner" at bounding box center [712, 174] width 61 height 13
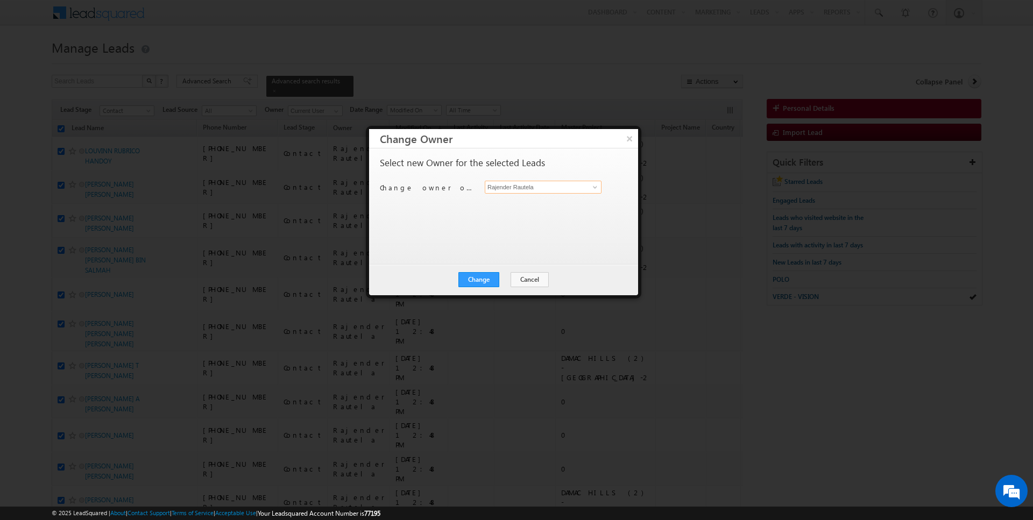
click at [496, 186] on input "Rajender Rautela" at bounding box center [543, 187] width 117 height 13
type input "[PERSON_NAME]"
click at [481, 274] on button "Change" at bounding box center [478, 279] width 41 height 15
click at [500, 275] on button "Close" at bounding box center [505, 279] width 34 height 15
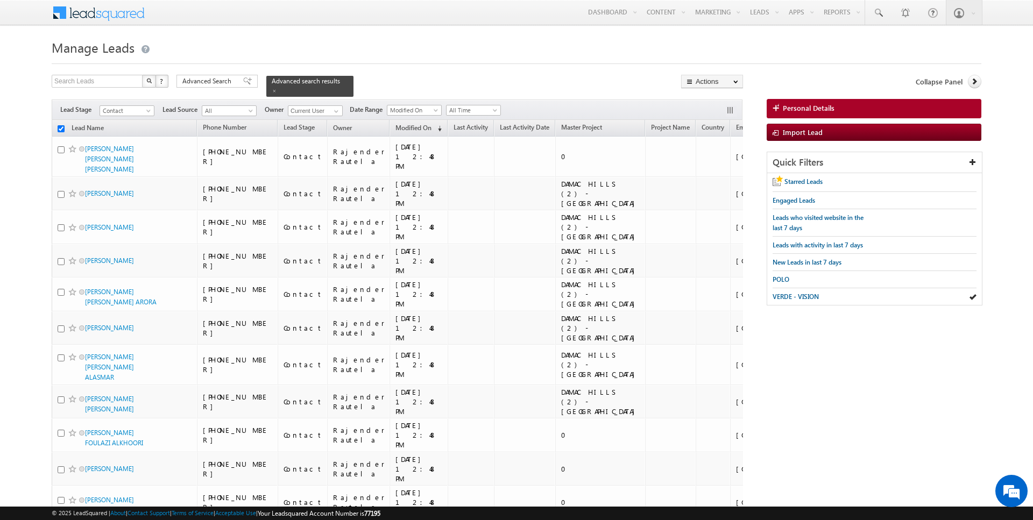
checkbox input "false"
click at [61, 128] on input "checkbox" at bounding box center [61, 128] width 7 height 7
checkbox input "true"
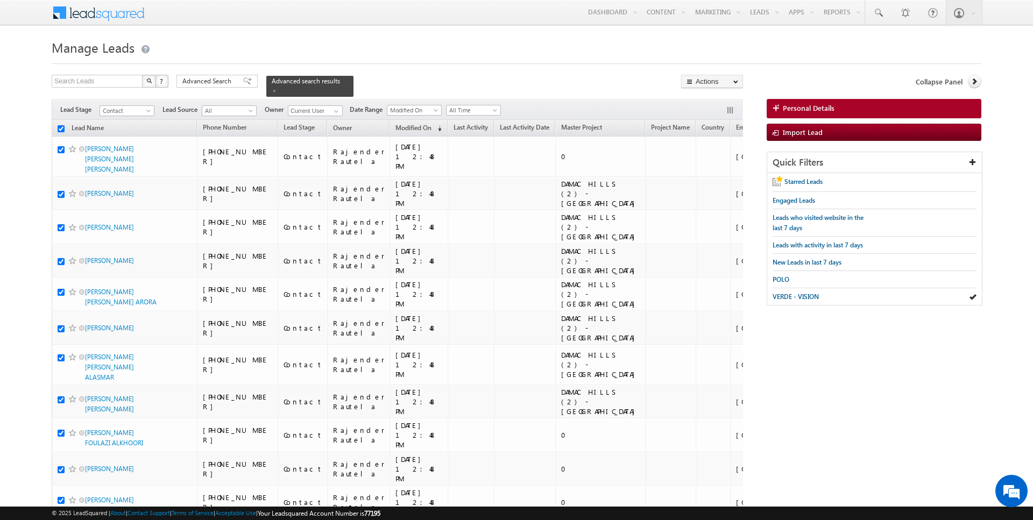
checkbox input "true"
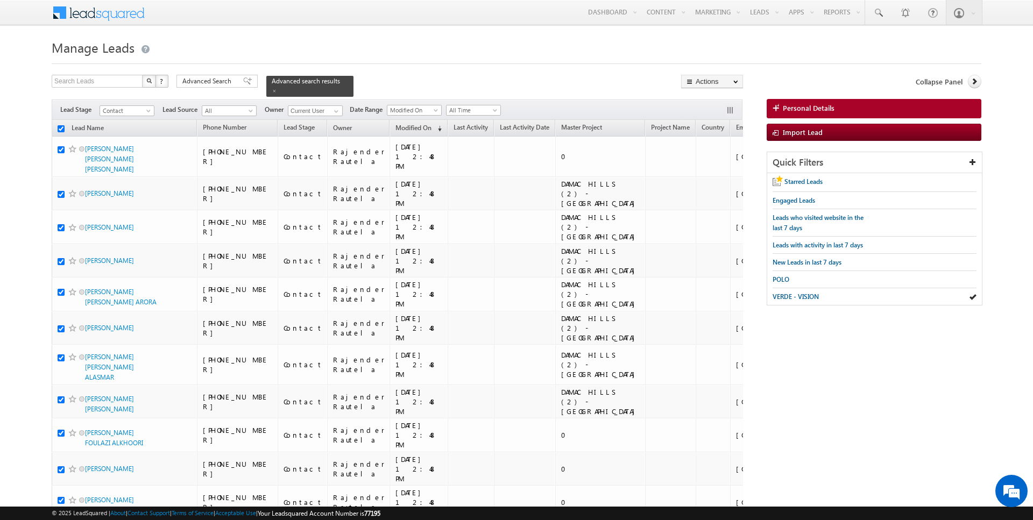
checkbox input "true"
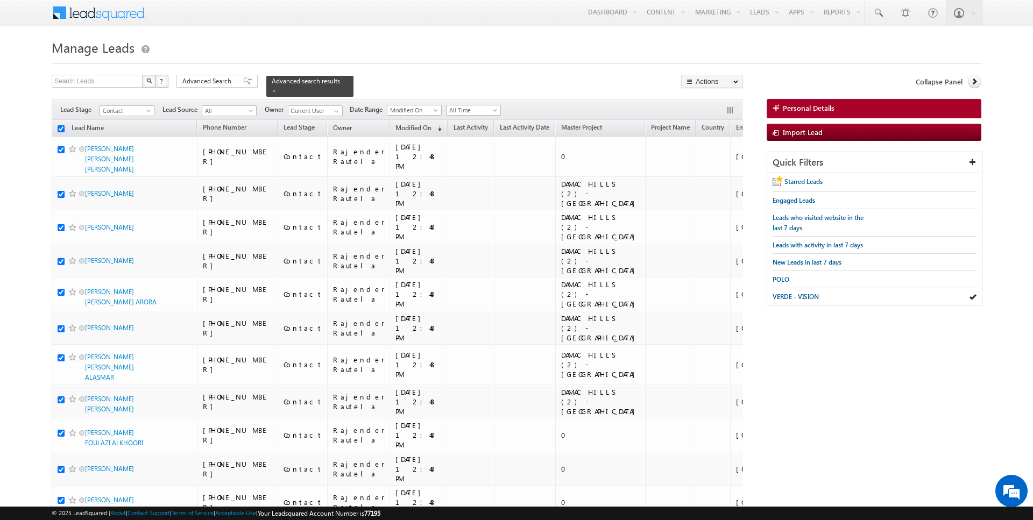
checkbox input "true"
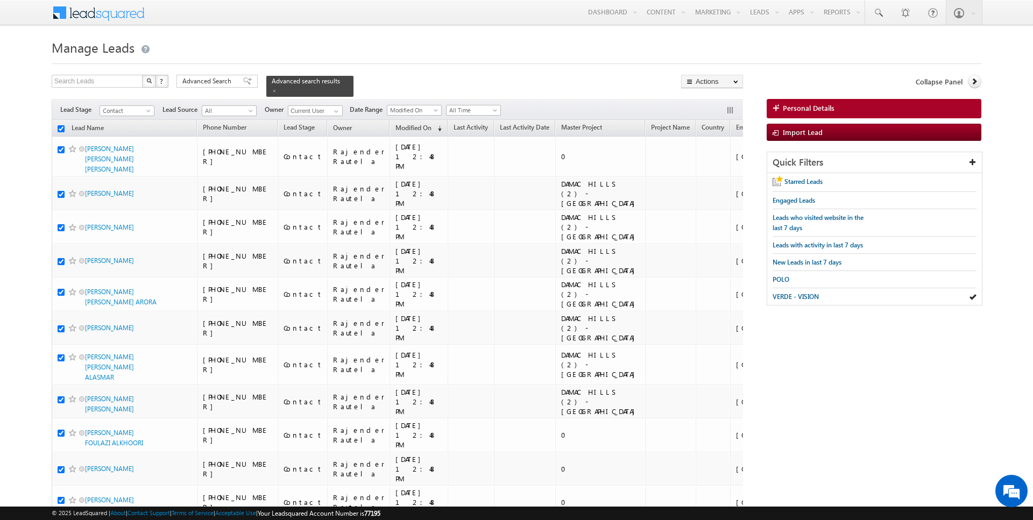
checkbox input "true"
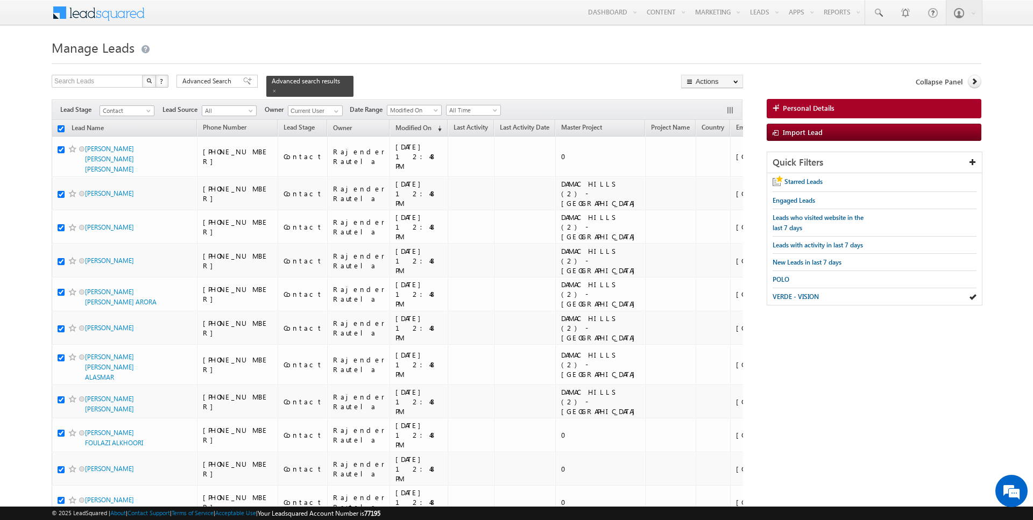
checkbox input "true"
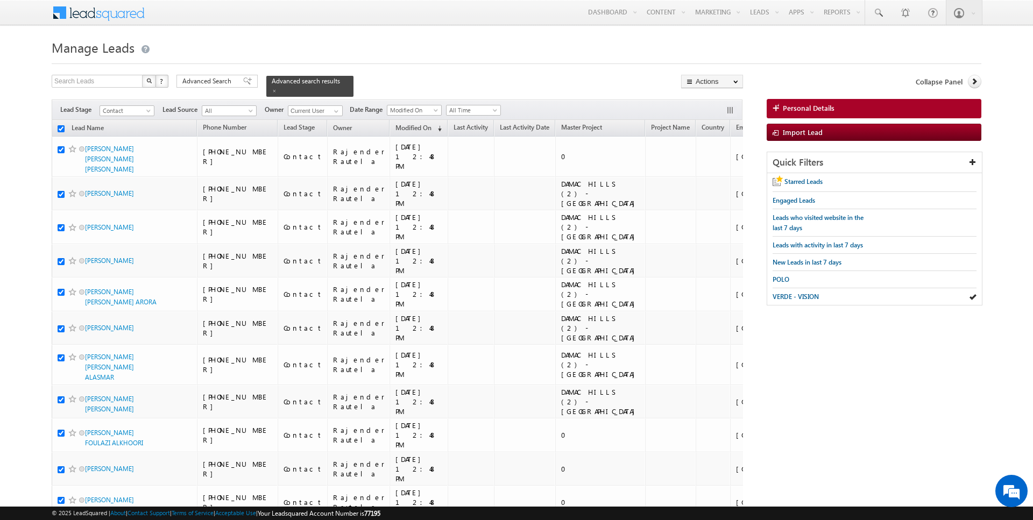
checkbox input "true"
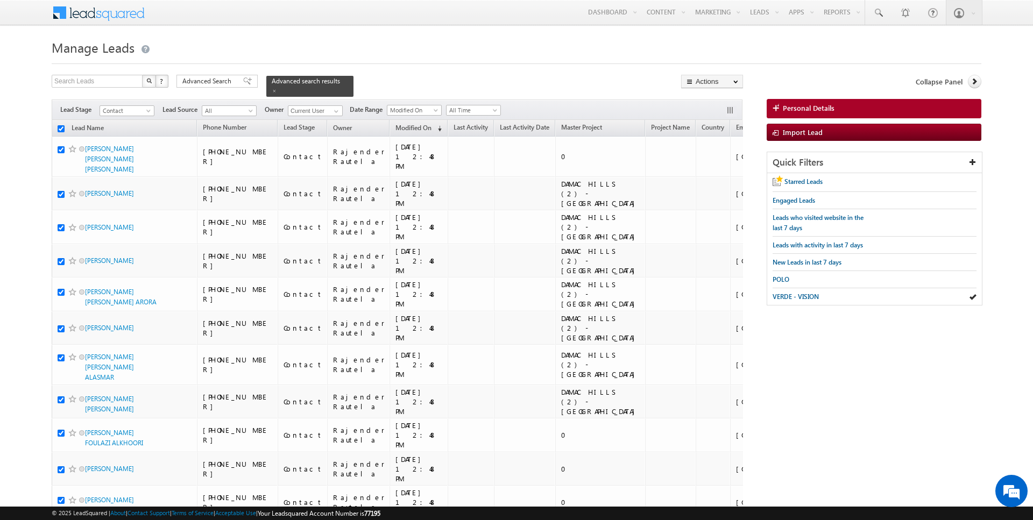
checkbox input "true"
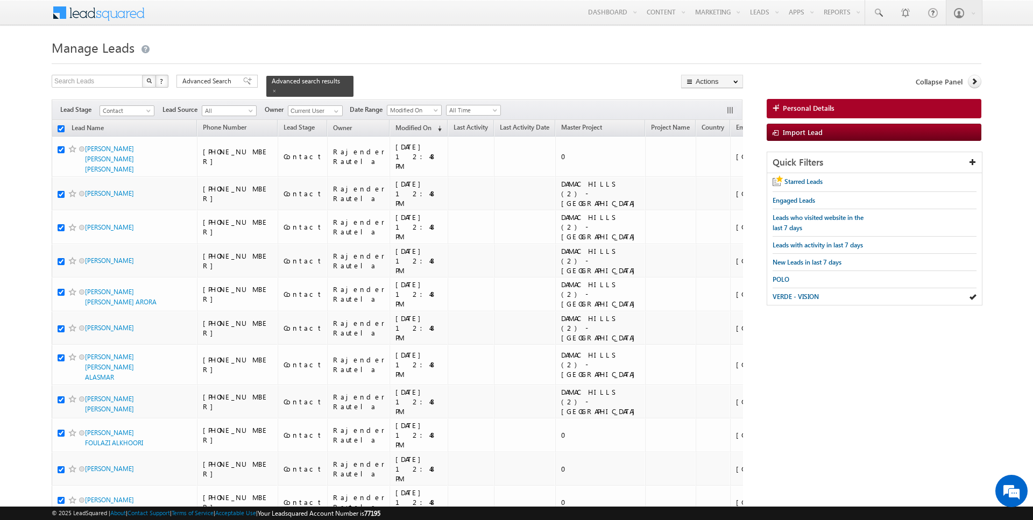
checkbox input "true"
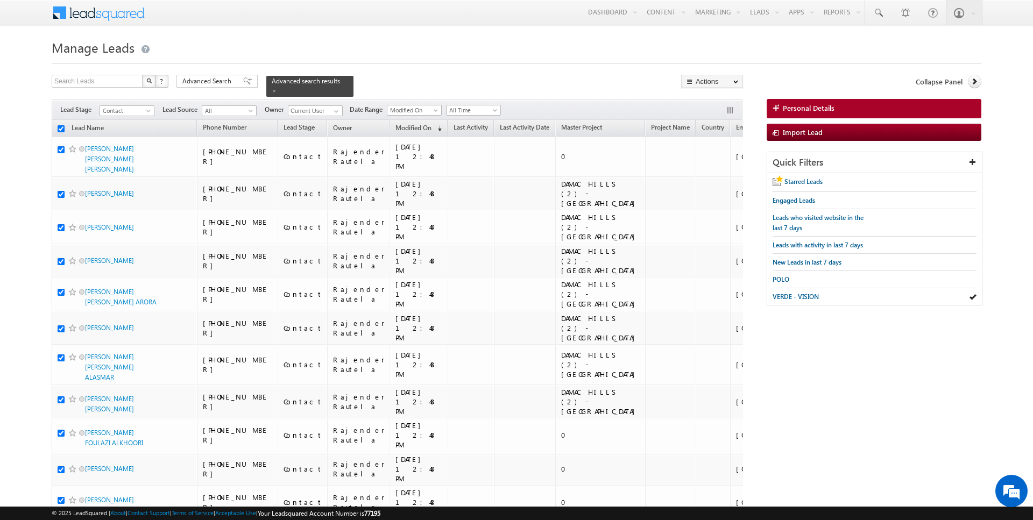
checkbox input "true"
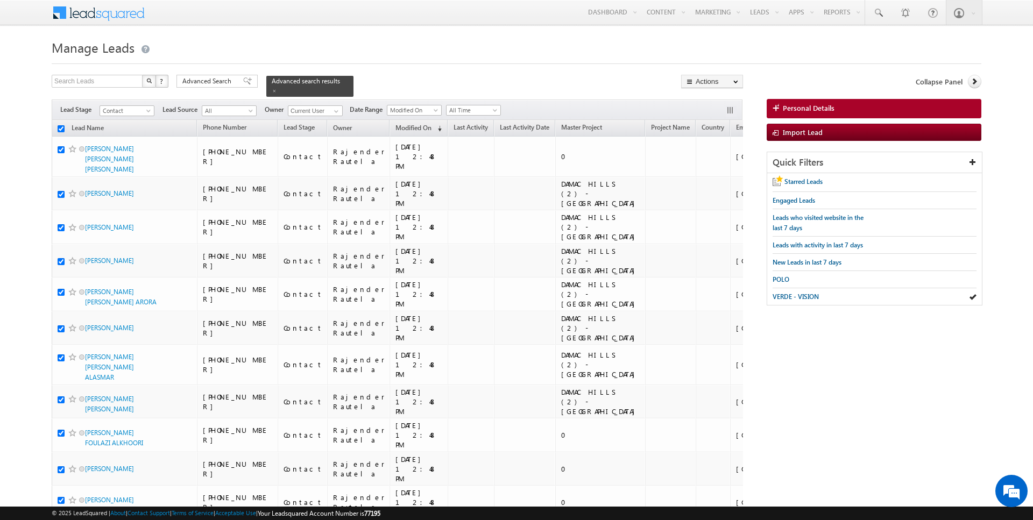
checkbox input "true"
click at [719, 172] on link "Change Owner" at bounding box center [712, 174] width 61 height 13
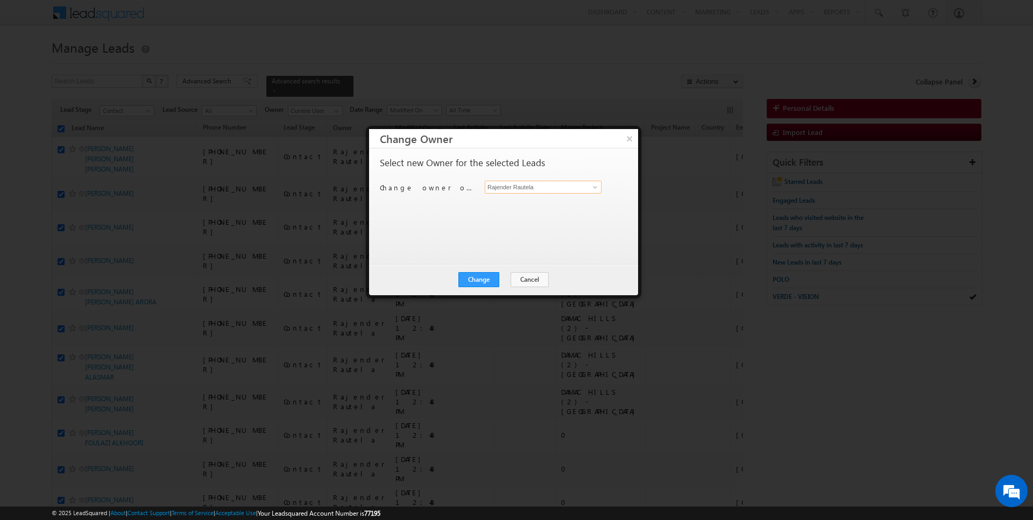
click at [528, 185] on input "Rajender Rautela" at bounding box center [543, 187] width 117 height 13
type input "[DATE][PERSON_NAME]"
click at [485, 286] on button "Change" at bounding box center [478, 279] width 41 height 15
click at [500, 280] on button "Close" at bounding box center [505, 279] width 34 height 15
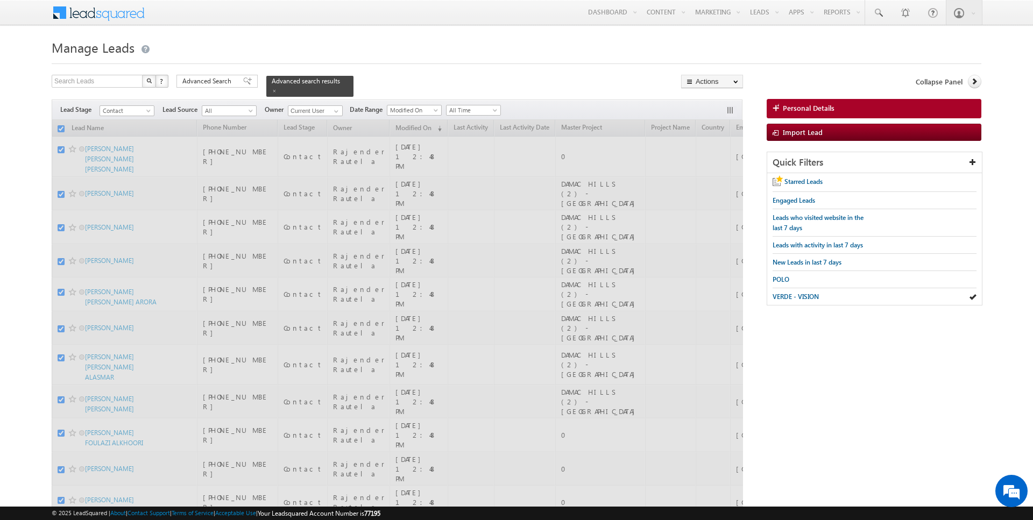
checkbox input "false"
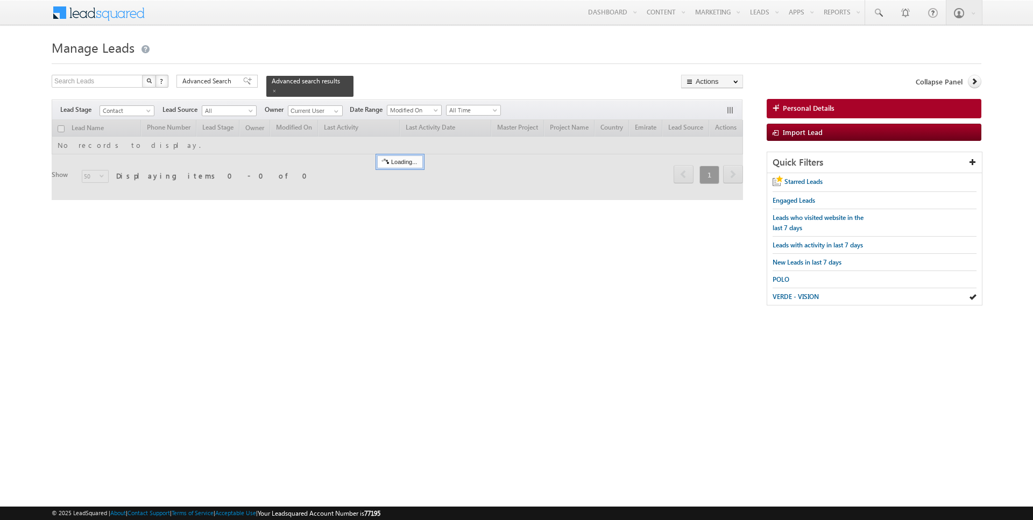
click at [62, 128] on input "checkbox" at bounding box center [61, 128] width 7 height 7
checkbox input "true"
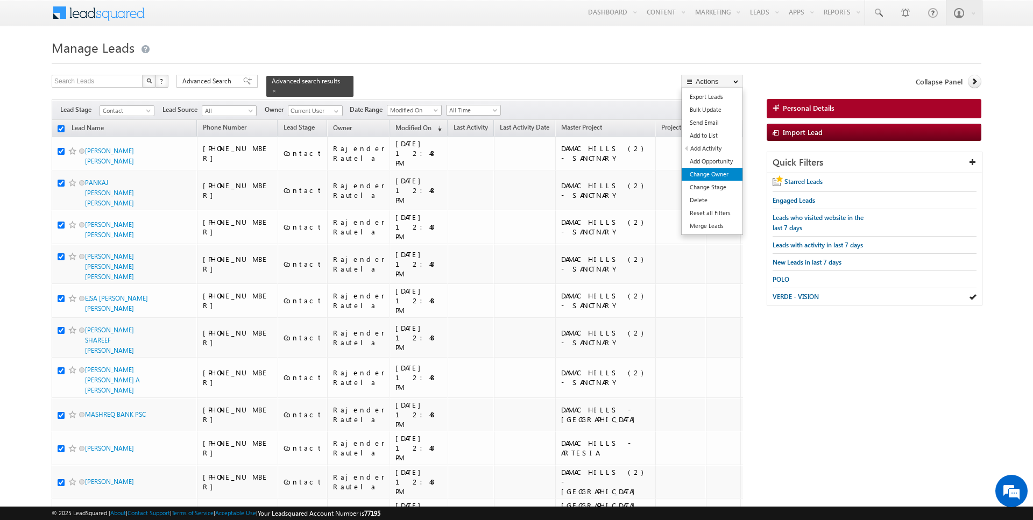
click at [715, 169] on link "Change Owner" at bounding box center [712, 174] width 61 height 13
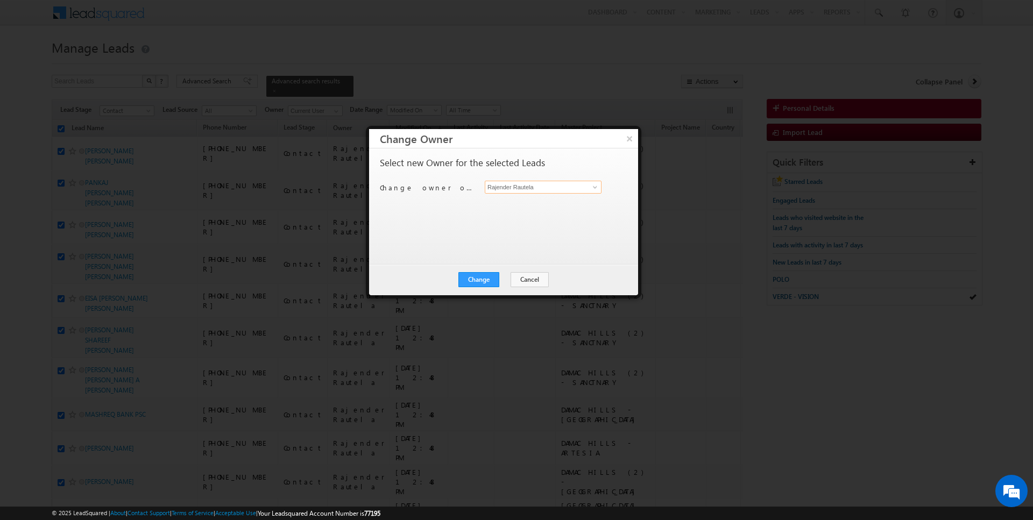
click at [543, 192] on input "Rajender Rautela" at bounding box center [543, 187] width 117 height 13
type input "[PERSON_NAME]"
click at [486, 280] on button "Change" at bounding box center [478, 279] width 41 height 15
click at [505, 279] on button "Close" at bounding box center [505, 279] width 34 height 15
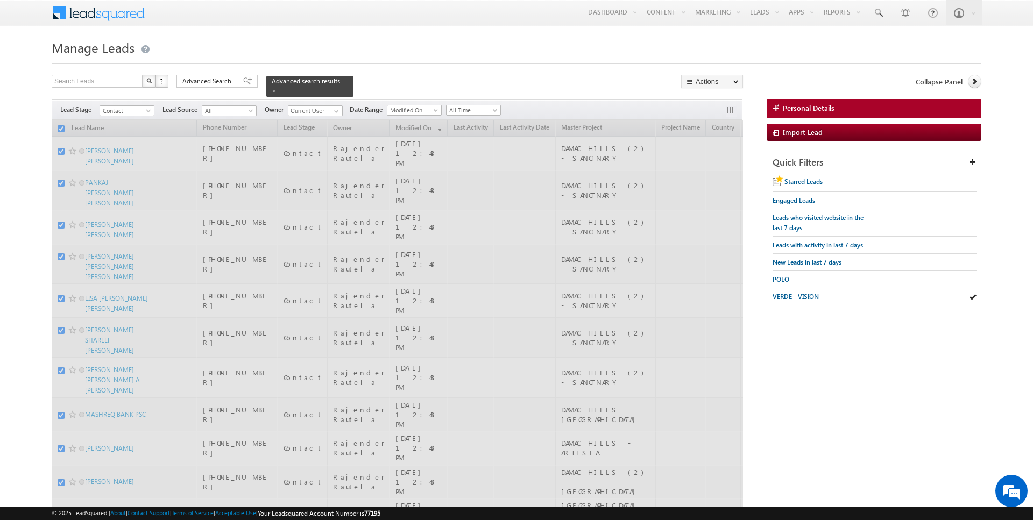
checkbox input "false"
